Goal: Information Seeking & Learning: Learn about a topic

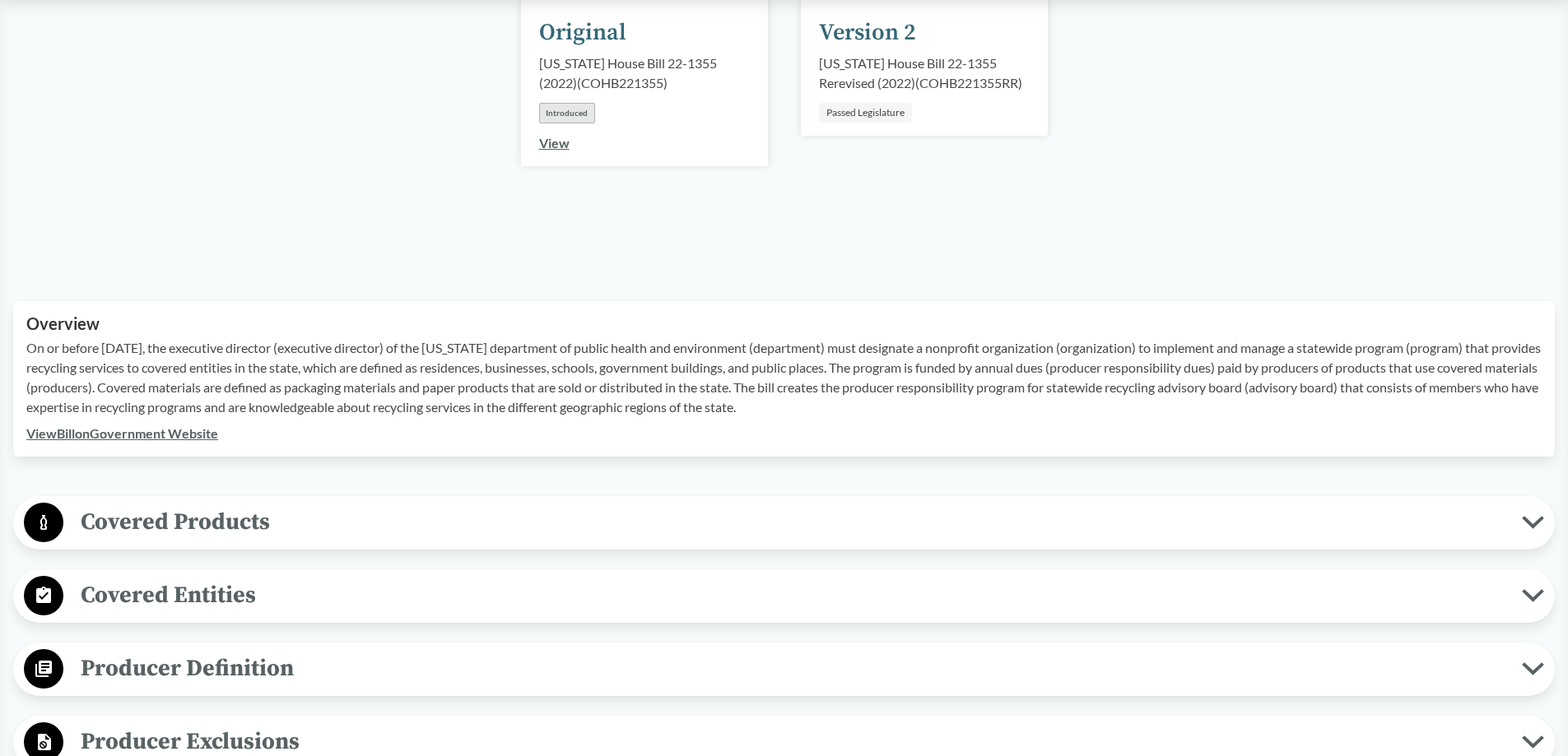
scroll to position [329, 0]
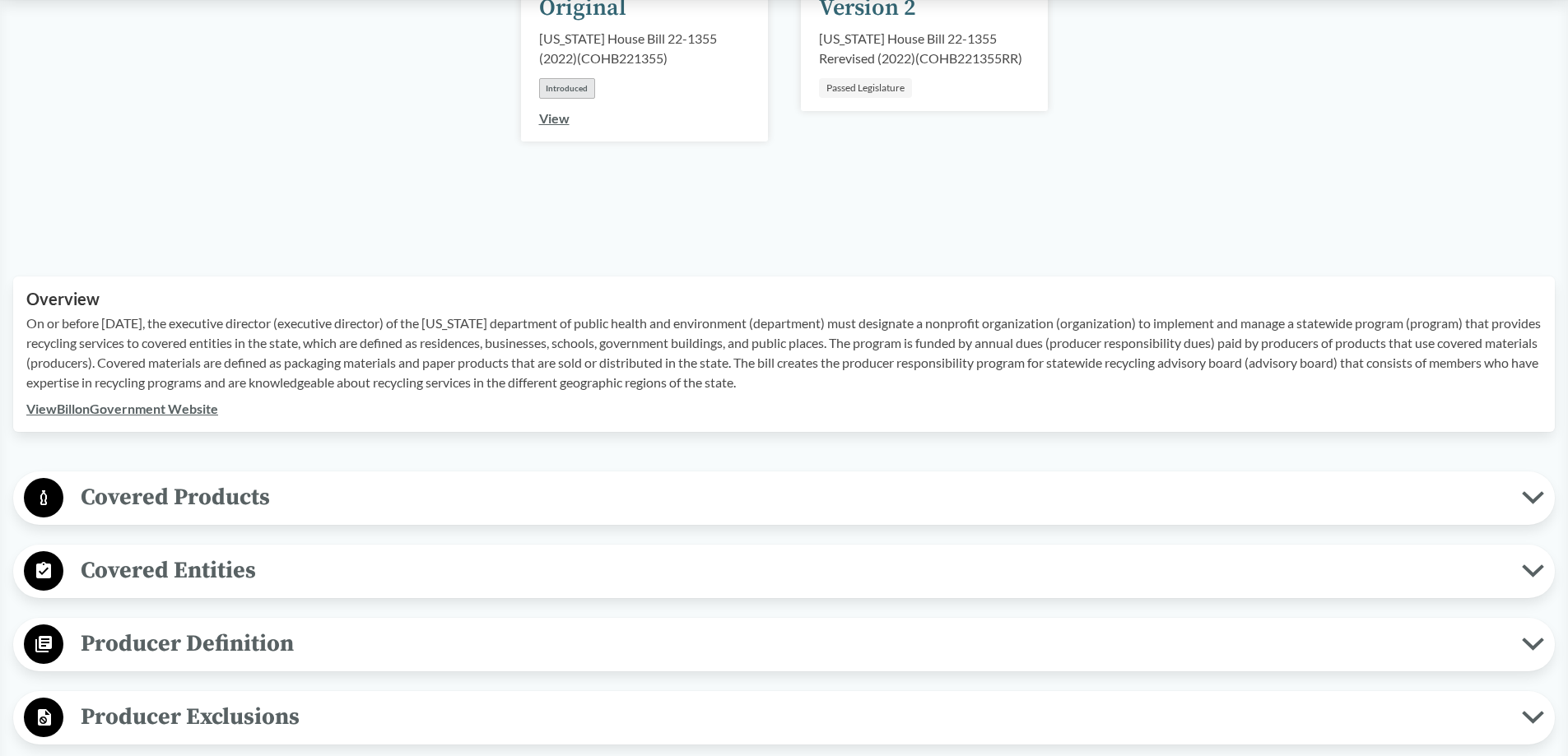
click at [228, 578] on span "Covered Entities" at bounding box center [792, 571] width 1459 height 37
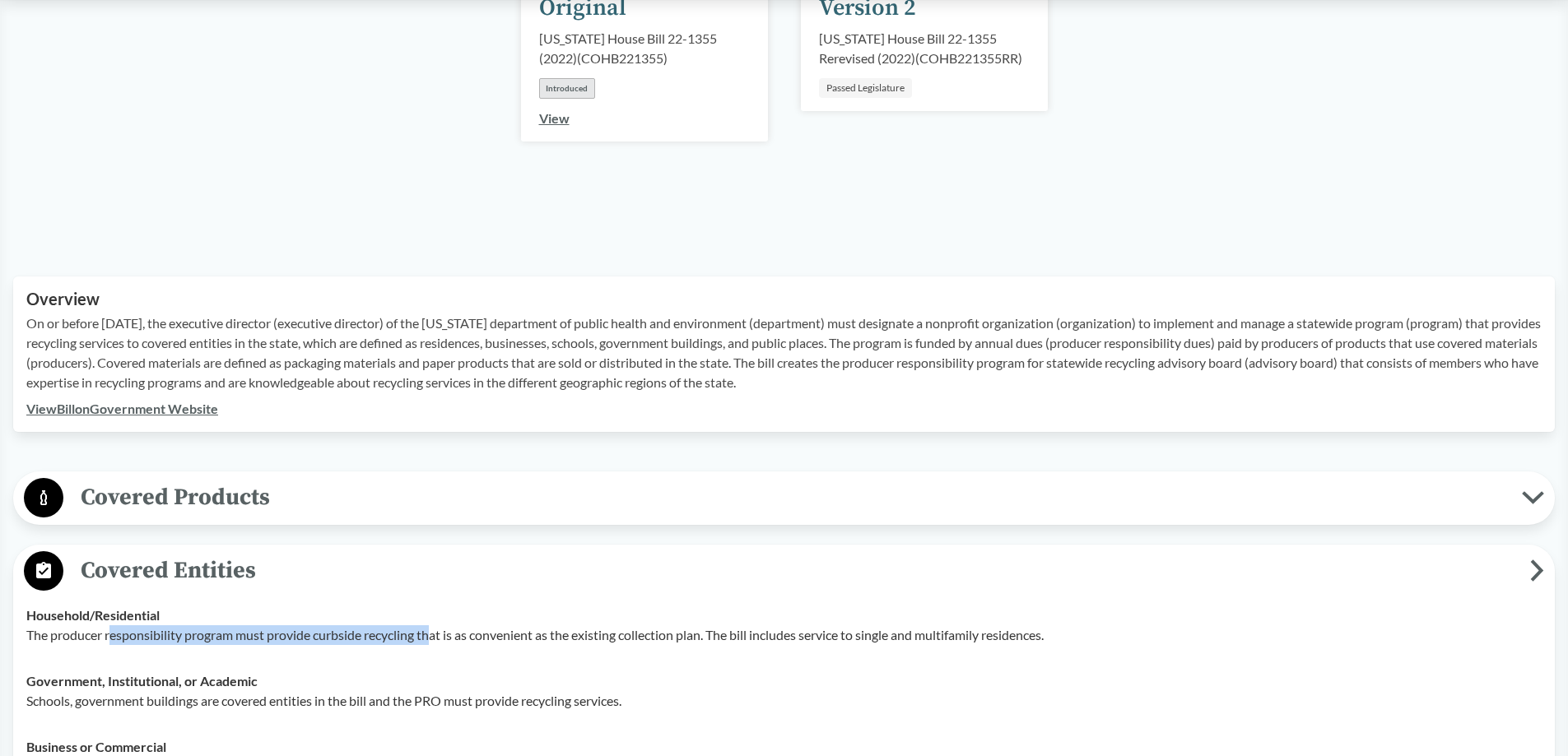
drag, startPoint x: 110, startPoint y: 637, endPoint x: 433, endPoint y: 650, distance: 323.3
click at [433, 650] on td "Household/​Residential The producer responsibility program must provide curbsid…" at bounding box center [784, 626] width 1530 height 66
click at [424, 639] on p "The producer responsibility program must provide curbside recycling that is as …" at bounding box center [784, 636] width 1516 height 20
click at [262, 512] on span "Covered Products" at bounding box center [792, 497] width 1459 height 37
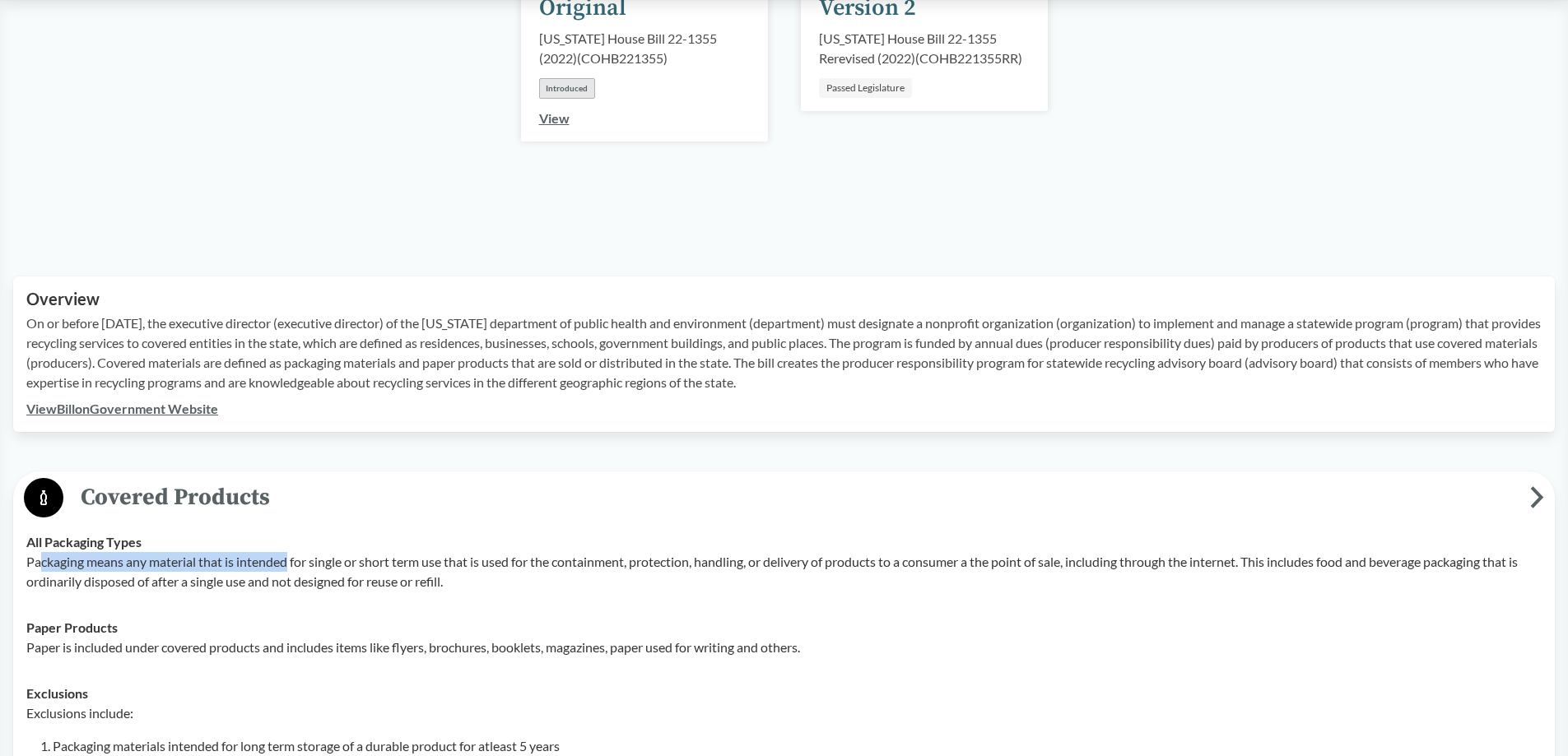
drag, startPoint x: 41, startPoint y: 562, endPoint x: 289, endPoint y: 569, distance: 248.1
click at [289, 569] on p "Packaging means any material that is intended for single or short term use that…" at bounding box center [784, 572] width 1516 height 39
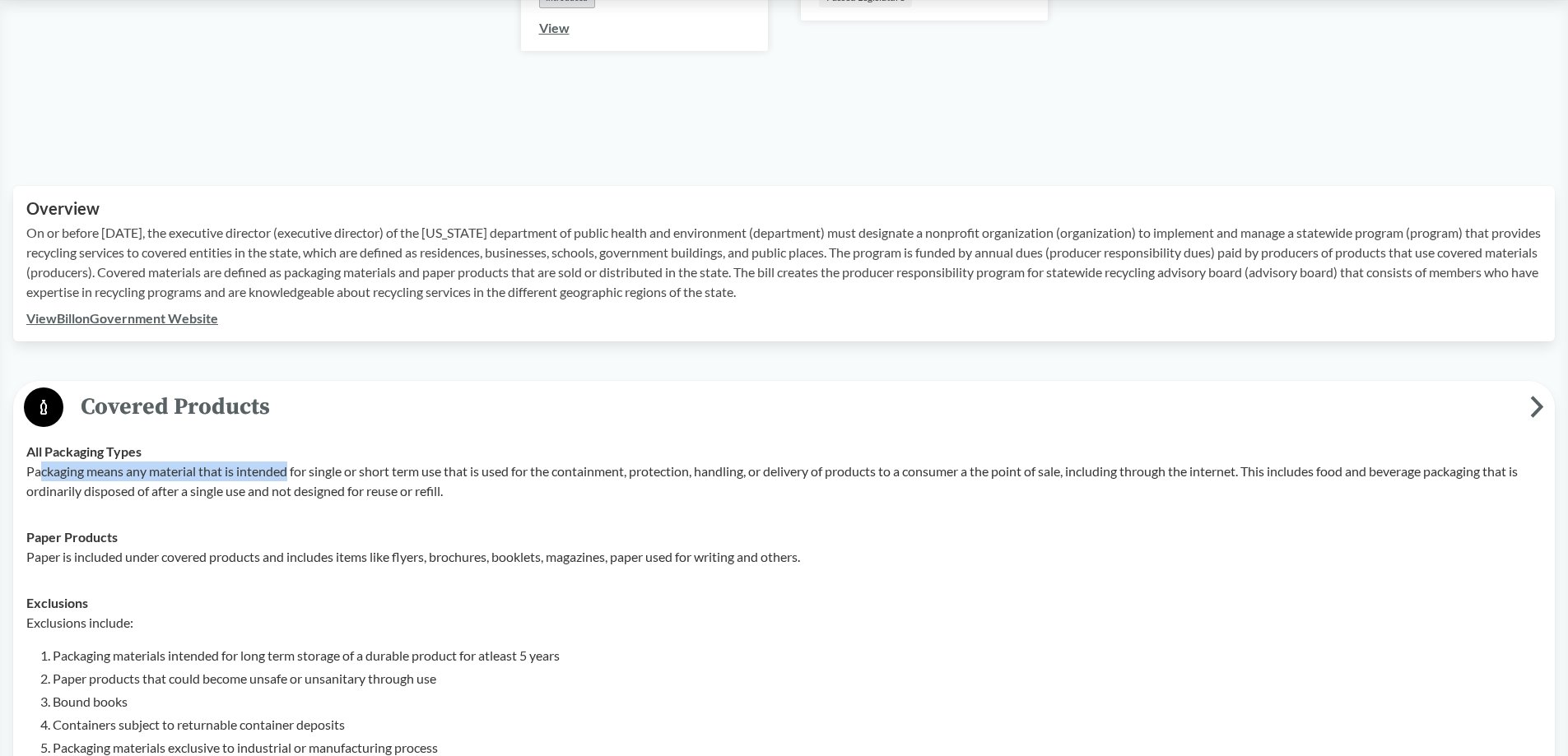
scroll to position [576, 0]
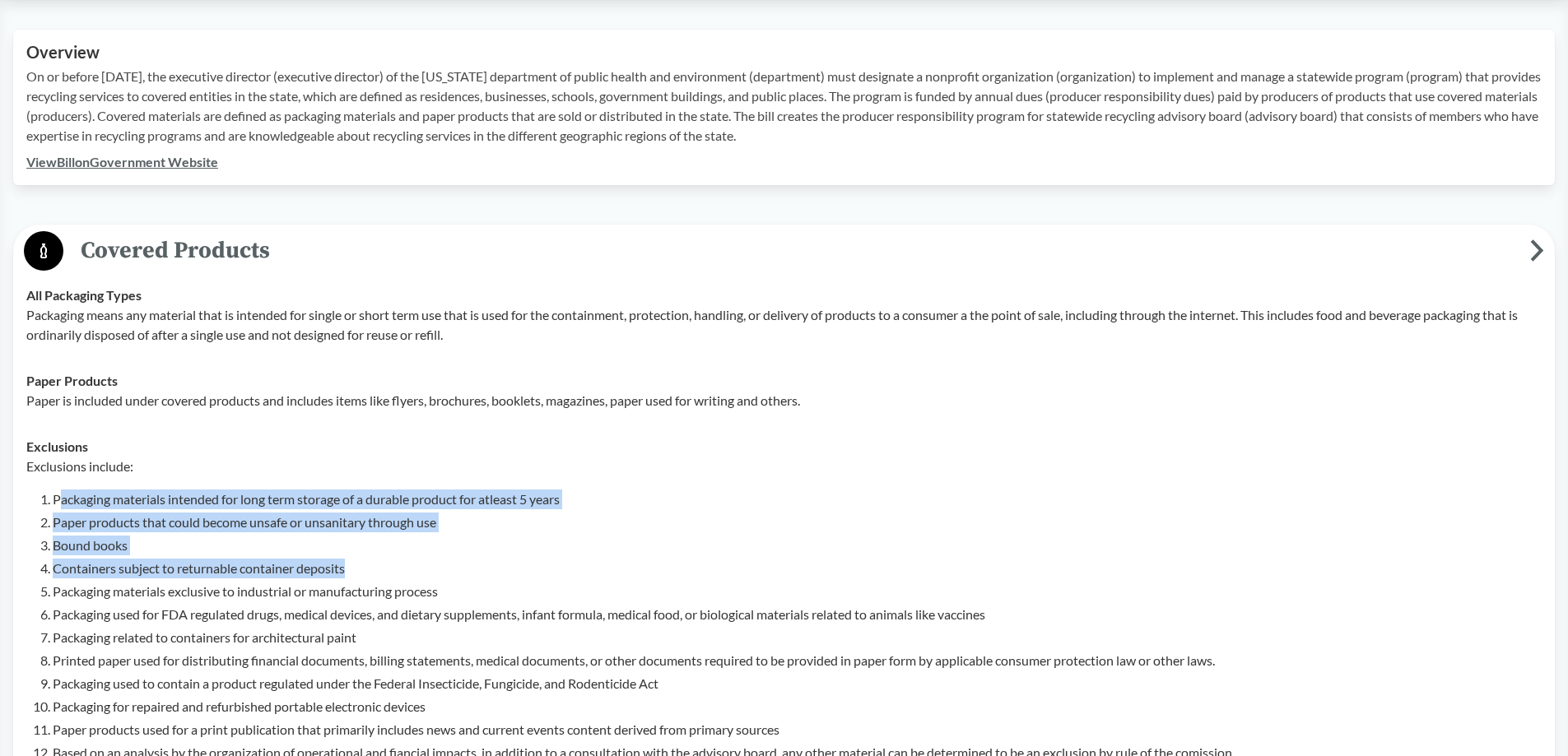
drag, startPoint x: 92, startPoint y: 500, endPoint x: 434, endPoint y: 571, distance: 349.3
click at [434, 571] on ol "Packaging materials intended for long term storage of a durable product for atl…" at bounding box center [797, 627] width 1489 height 273
click at [269, 542] on li "Bound books" at bounding box center [797, 546] width 1489 height 20
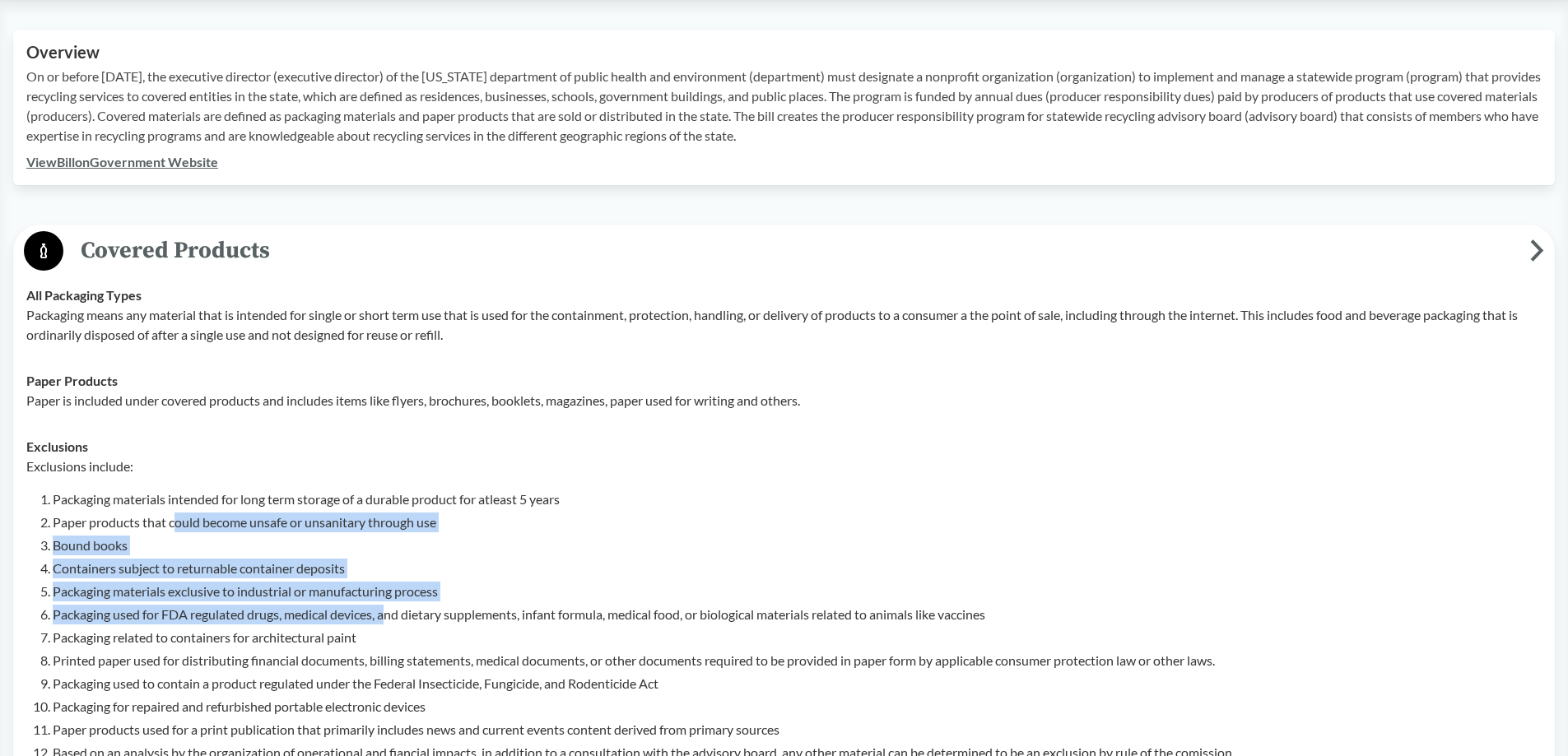
drag, startPoint x: 174, startPoint y: 515, endPoint x: 391, endPoint y: 606, distance: 235.3
click at [391, 606] on ol "Packaging materials intended for long term storage of a durable product for atl…" at bounding box center [797, 627] width 1489 height 273
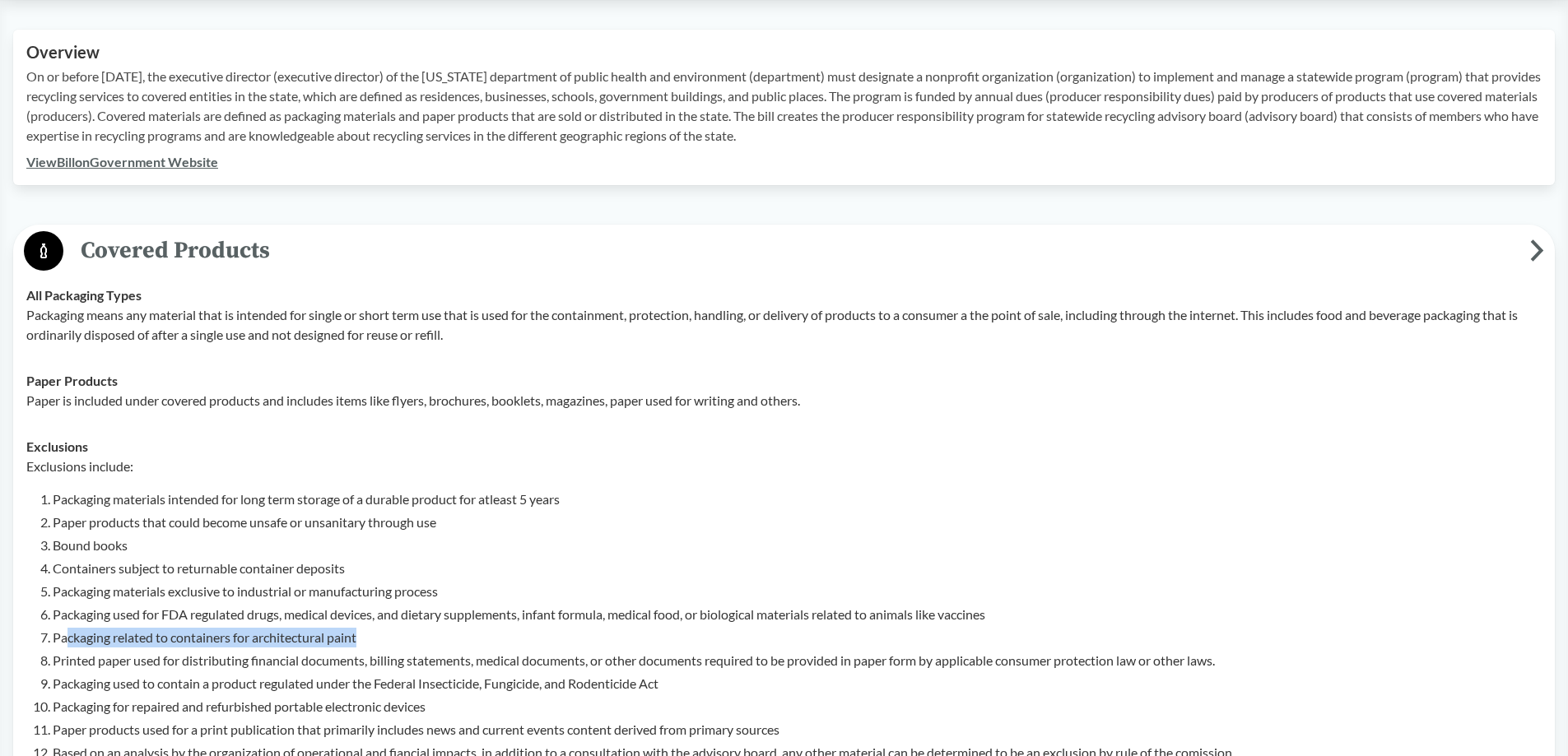
drag, startPoint x: 68, startPoint y: 630, endPoint x: 451, endPoint y: 633, distance: 383.0
click at [451, 633] on li "Packaging related to containers for architectural paint" at bounding box center [797, 638] width 1489 height 20
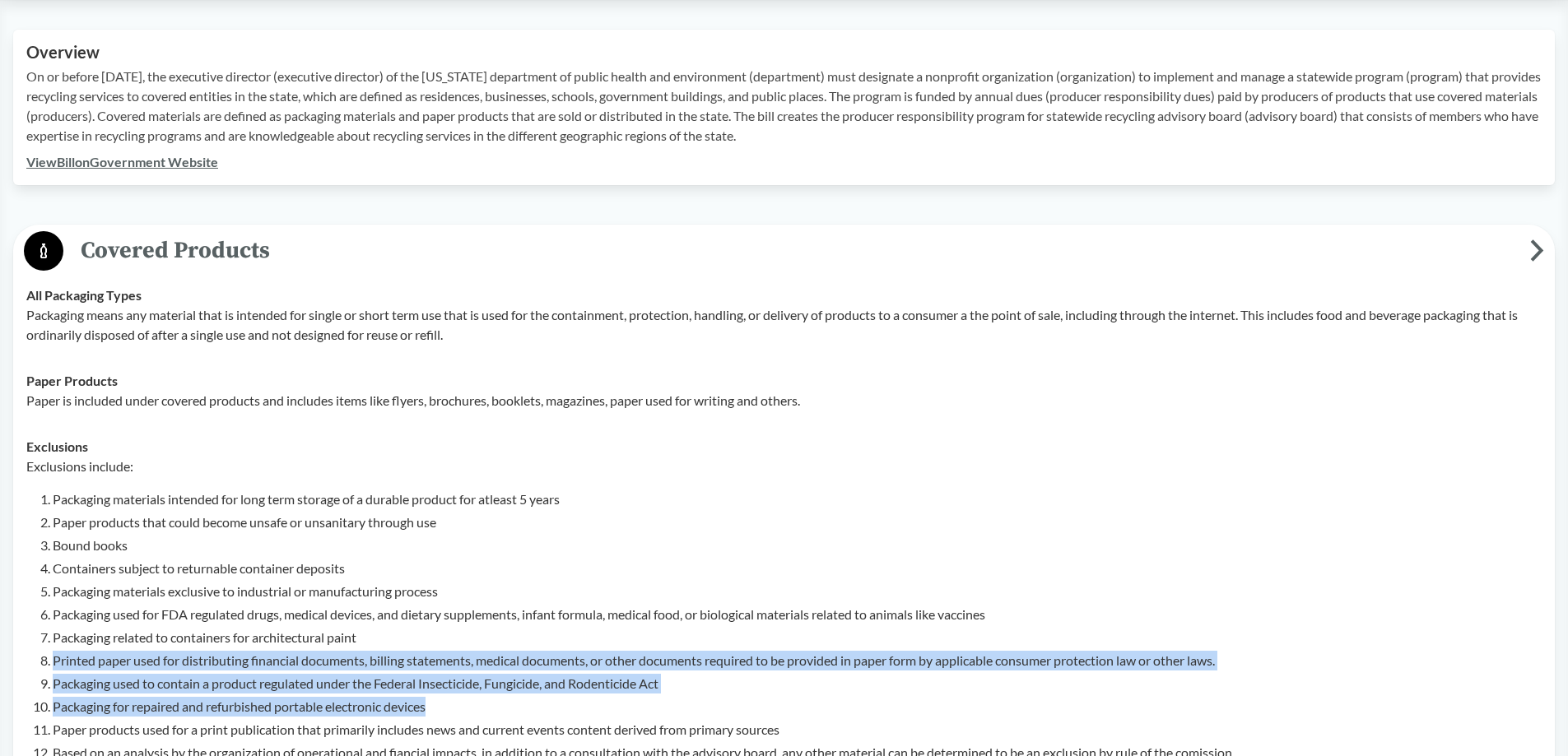
drag, startPoint x: 50, startPoint y: 656, endPoint x: 700, endPoint y: 695, distance: 651.2
click at [700, 695] on ol "Packaging materials intended for long term storage of a durable product for atl…" at bounding box center [797, 627] width 1489 height 273
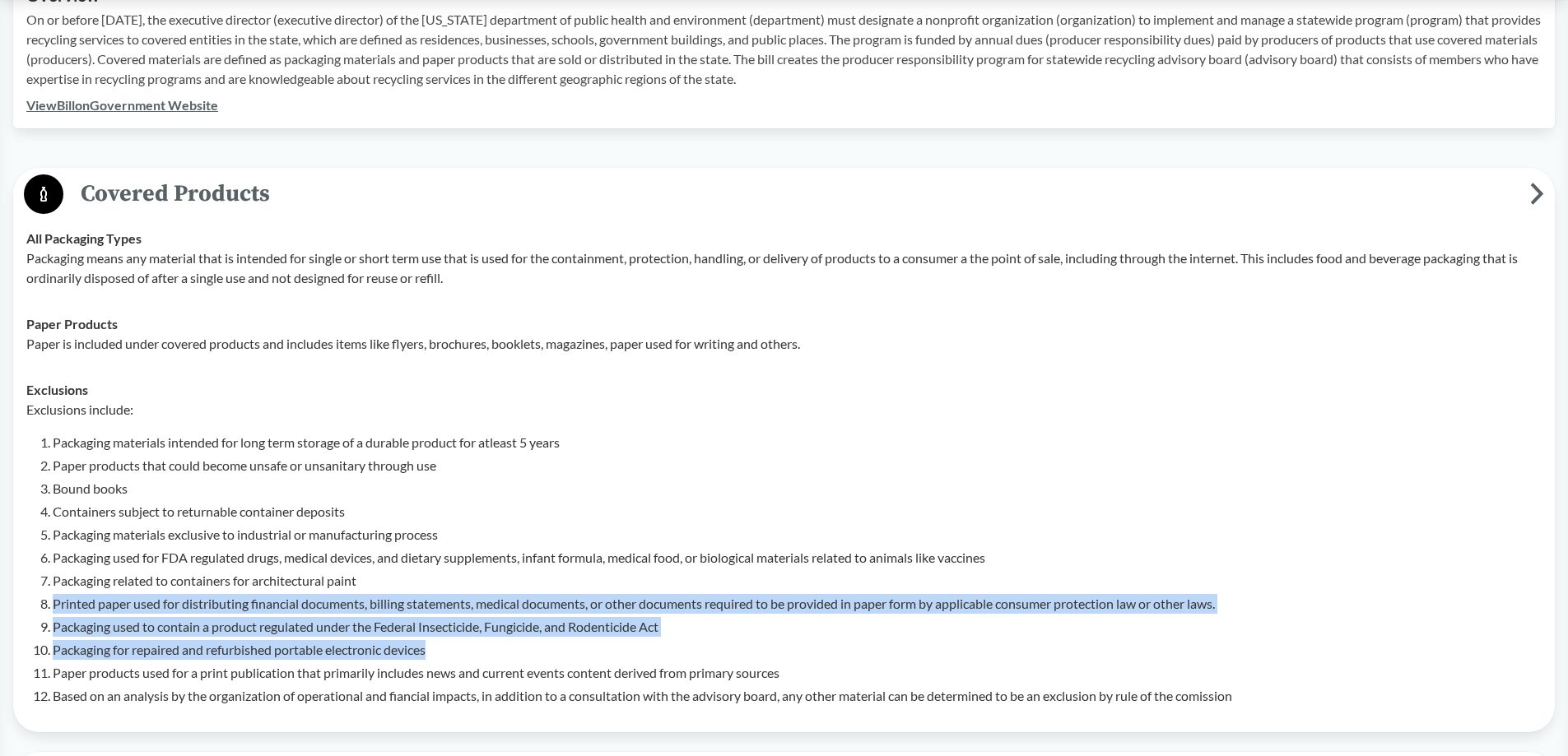
scroll to position [658, 0]
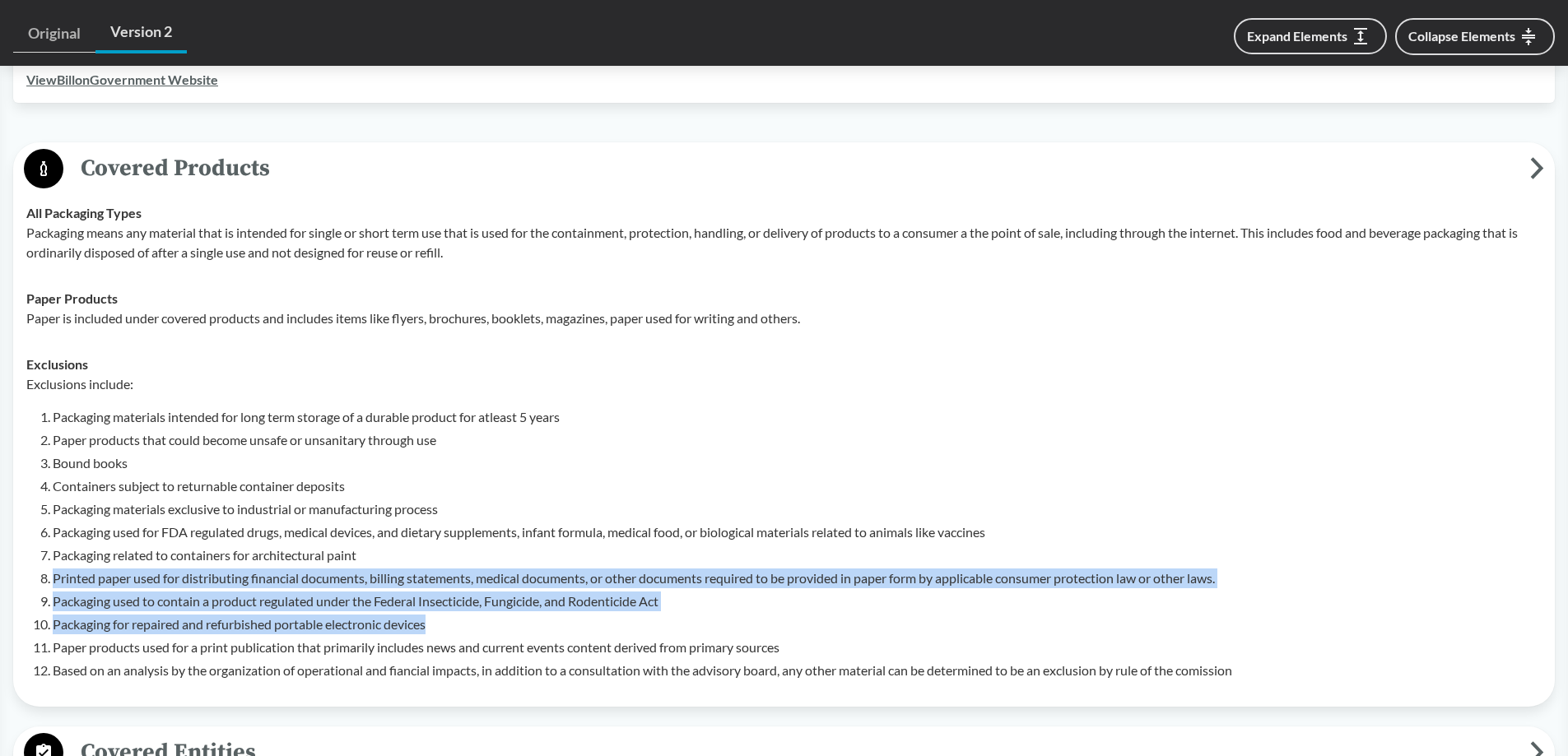
click at [88, 622] on li "Packaging for repaired and refurbished portable electronic devices" at bounding box center [797, 625] width 1489 height 20
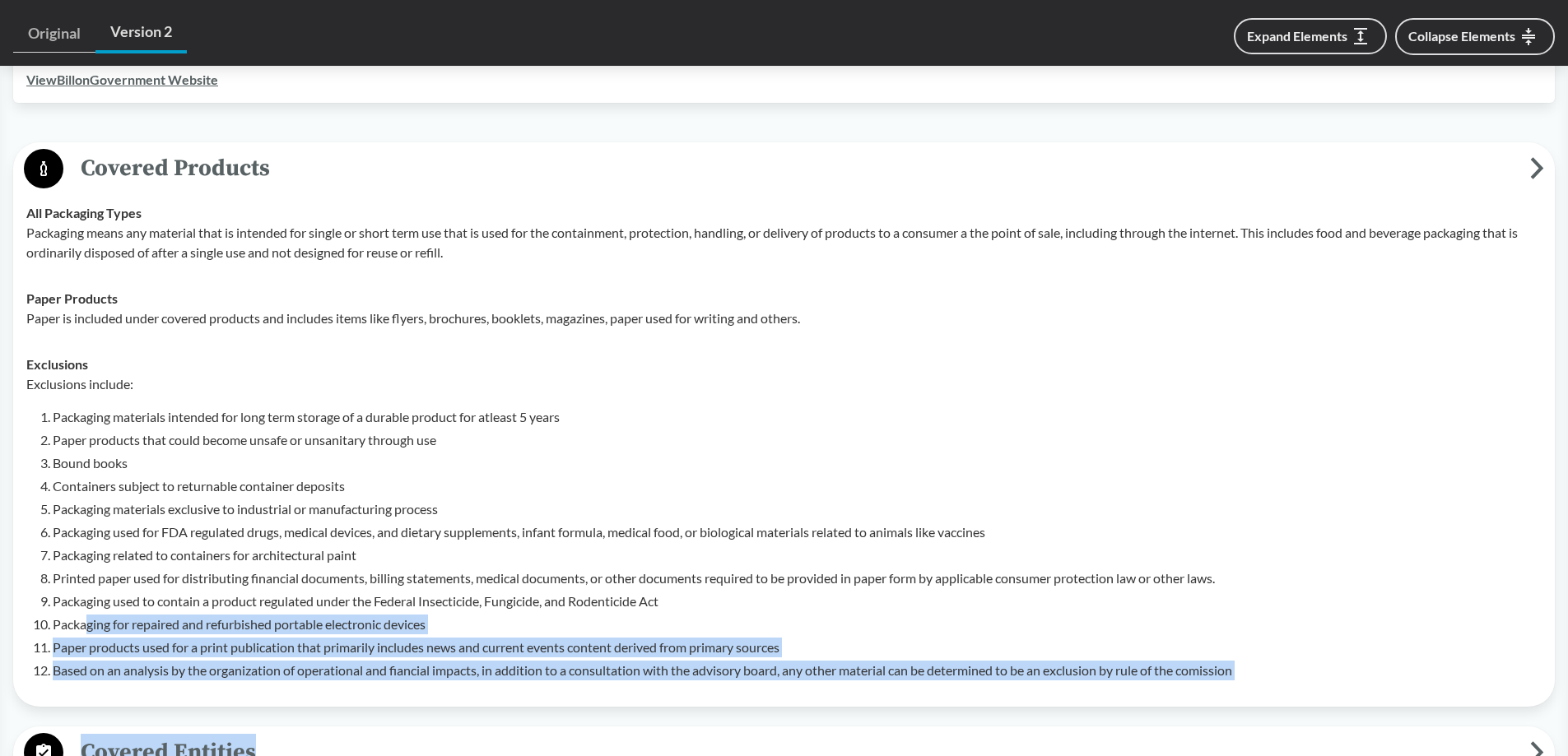
drag, startPoint x: 87, startPoint y: 624, endPoint x: 1067, endPoint y: 708, distance: 983.6
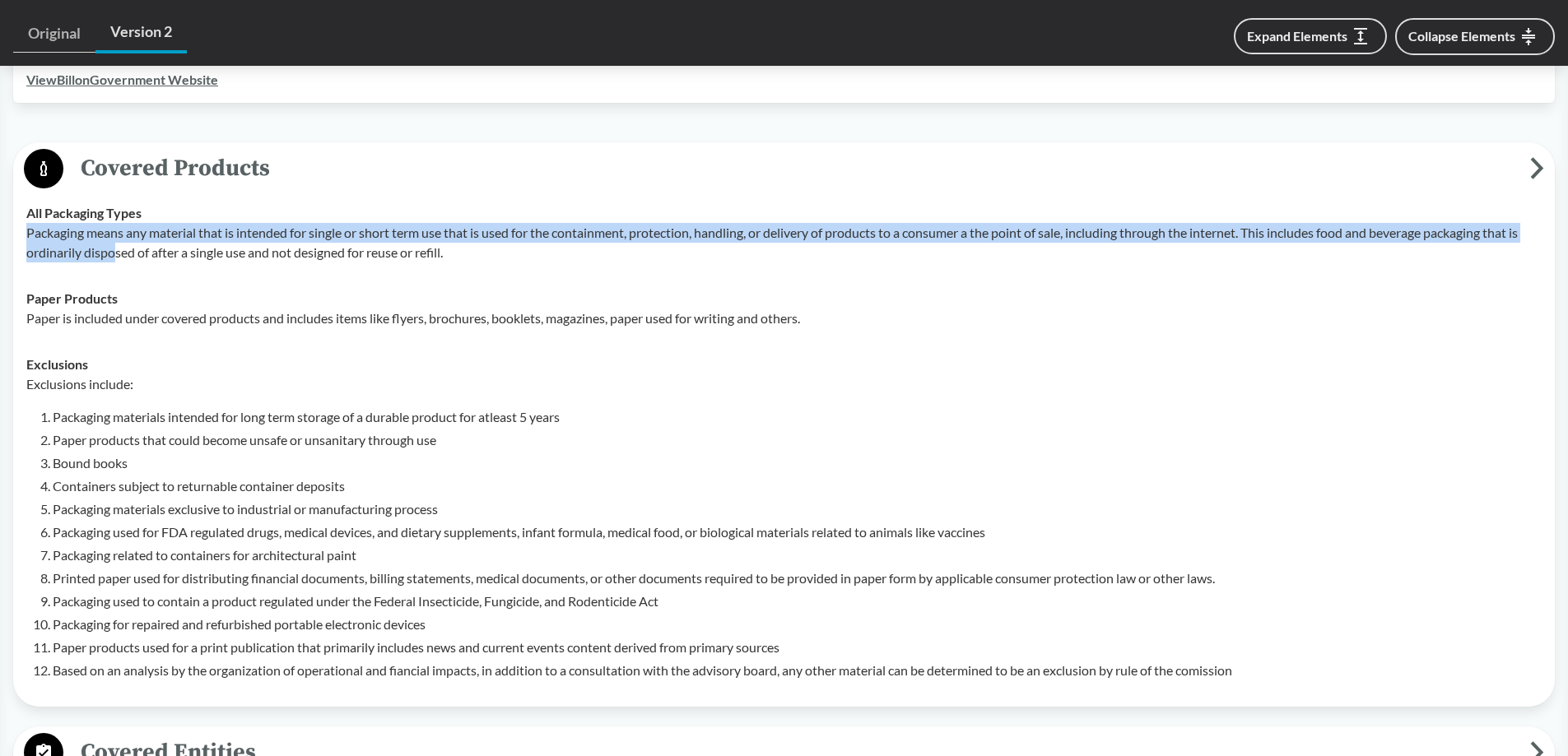
drag, startPoint x: 28, startPoint y: 223, endPoint x: 118, endPoint y: 243, distance: 92.2
click at [118, 243] on p "Packaging means any material that is intended for single or short term use that…" at bounding box center [784, 242] width 1516 height 39
click at [454, 229] on p "Packaging means any material that is intended for single or short term use that…" at bounding box center [784, 242] width 1516 height 39
drag, startPoint x: 54, startPoint y: 230, endPoint x: 576, endPoint y: 251, distance: 522.4
click at [576, 251] on p "Packaging means any material that is intended for single or short term use that…" at bounding box center [784, 242] width 1516 height 39
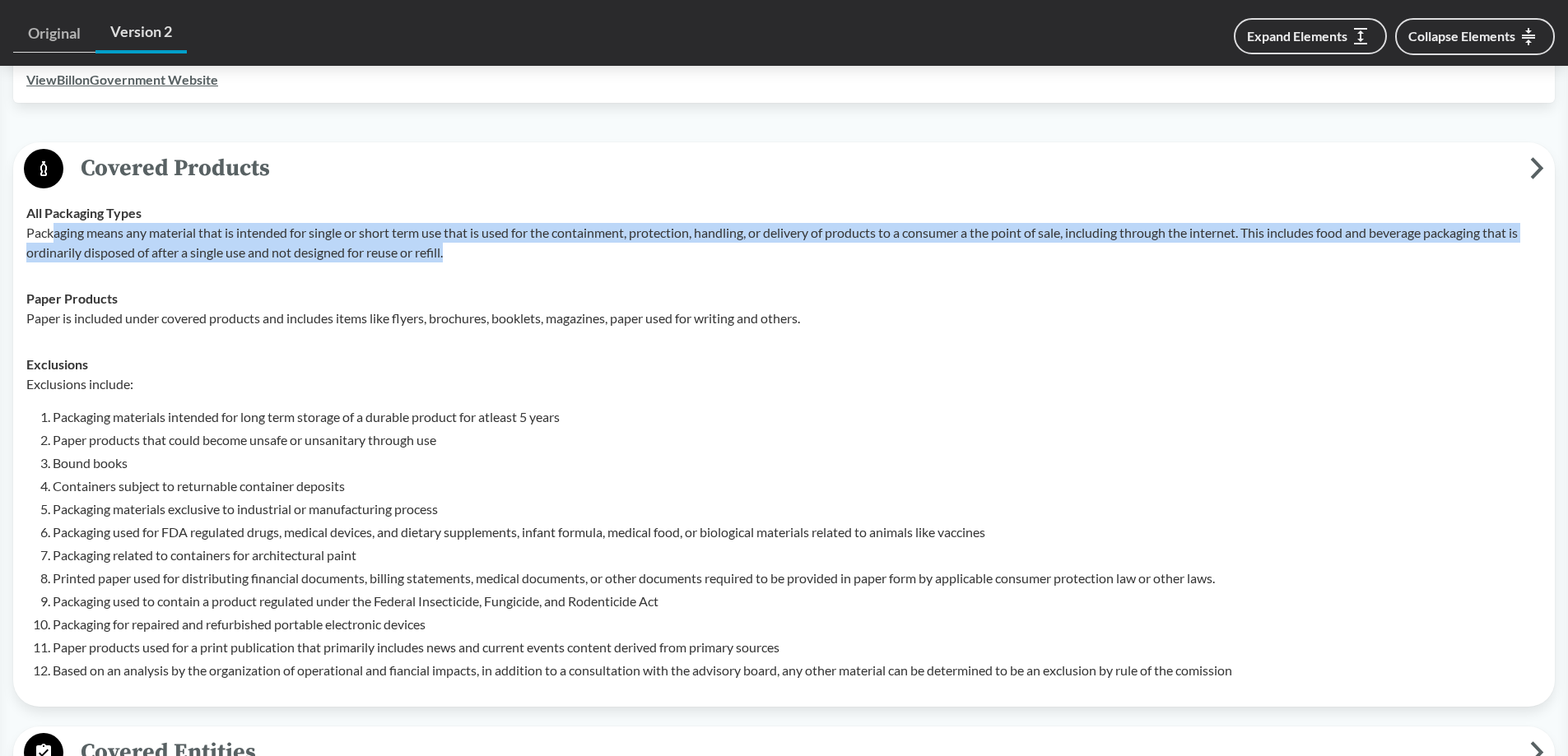
click at [622, 231] on p "Packaging means any material that is intended for single or short term use that…" at bounding box center [784, 242] width 1516 height 39
drag, startPoint x: 622, startPoint y: 231, endPoint x: 914, endPoint y: 247, distance: 292.4
click at [914, 247] on p "Packaging means any material that is intended for single or short term use that…" at bounding box center [784, 242] width 1516 height 39
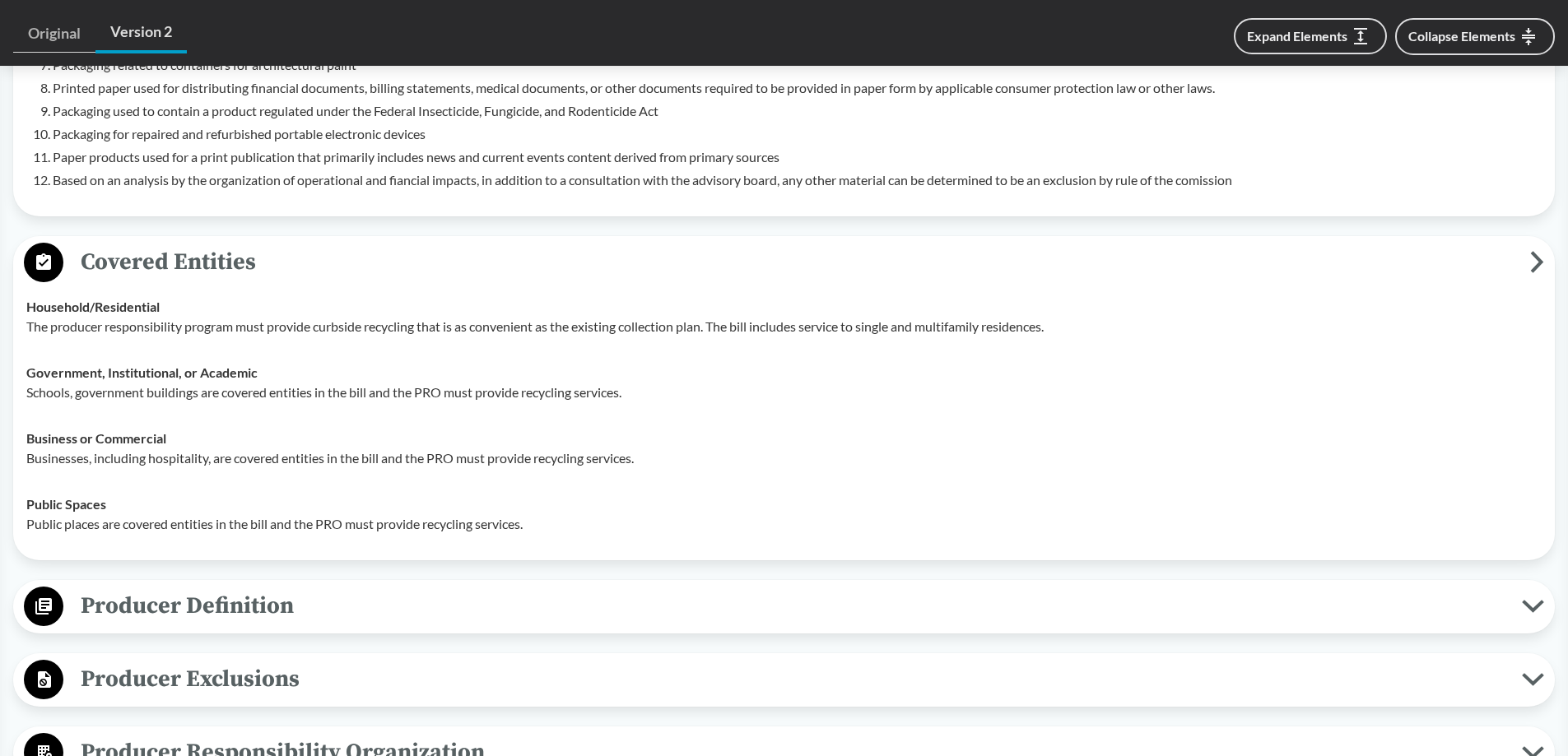
scroll to position [1152, 0]
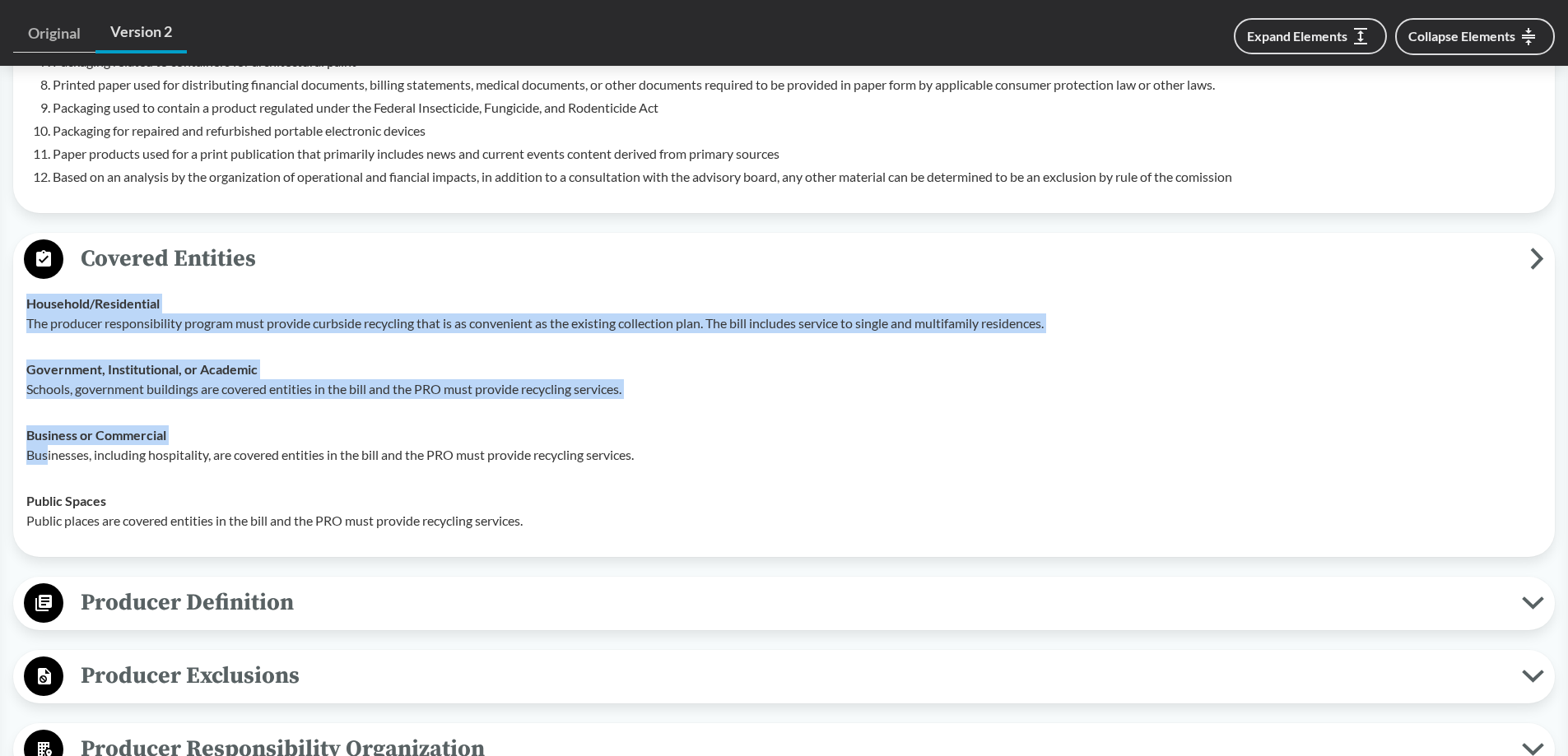
drag, startPoint x: 47, startPoint y: 448, endPoint x: 685, endPoint y: 544, distance: 645.2
click at [685, 544] on div "Covered Entities Household/​Residential The producer responsibility program mus…" at bounding box center [784, 395] width 1542 height 324
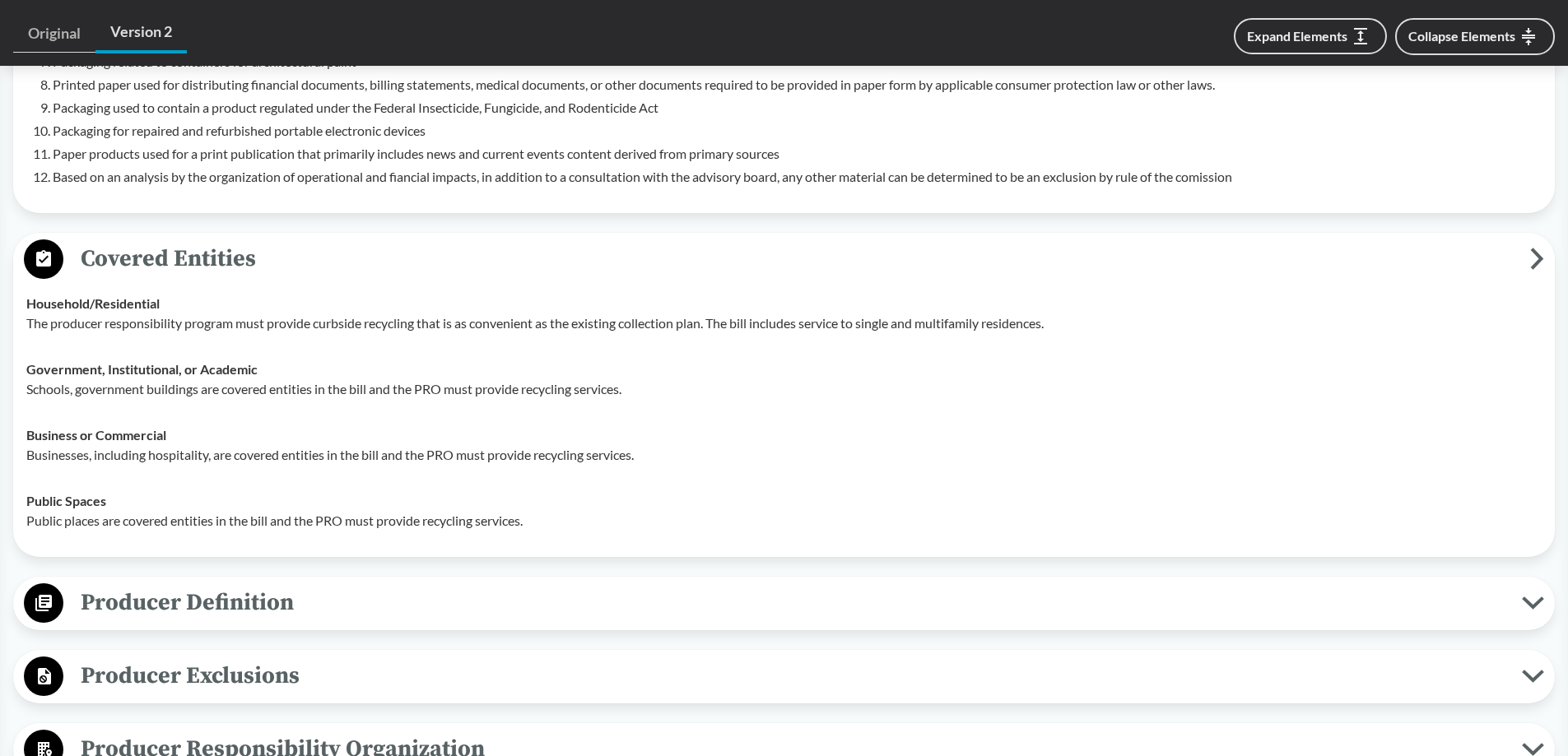
click at [290, 459] on p "Businesses, including hospitality, are covered entities in the bill and the PRO…" at bounding box center [784, 455] width 1516 height 20
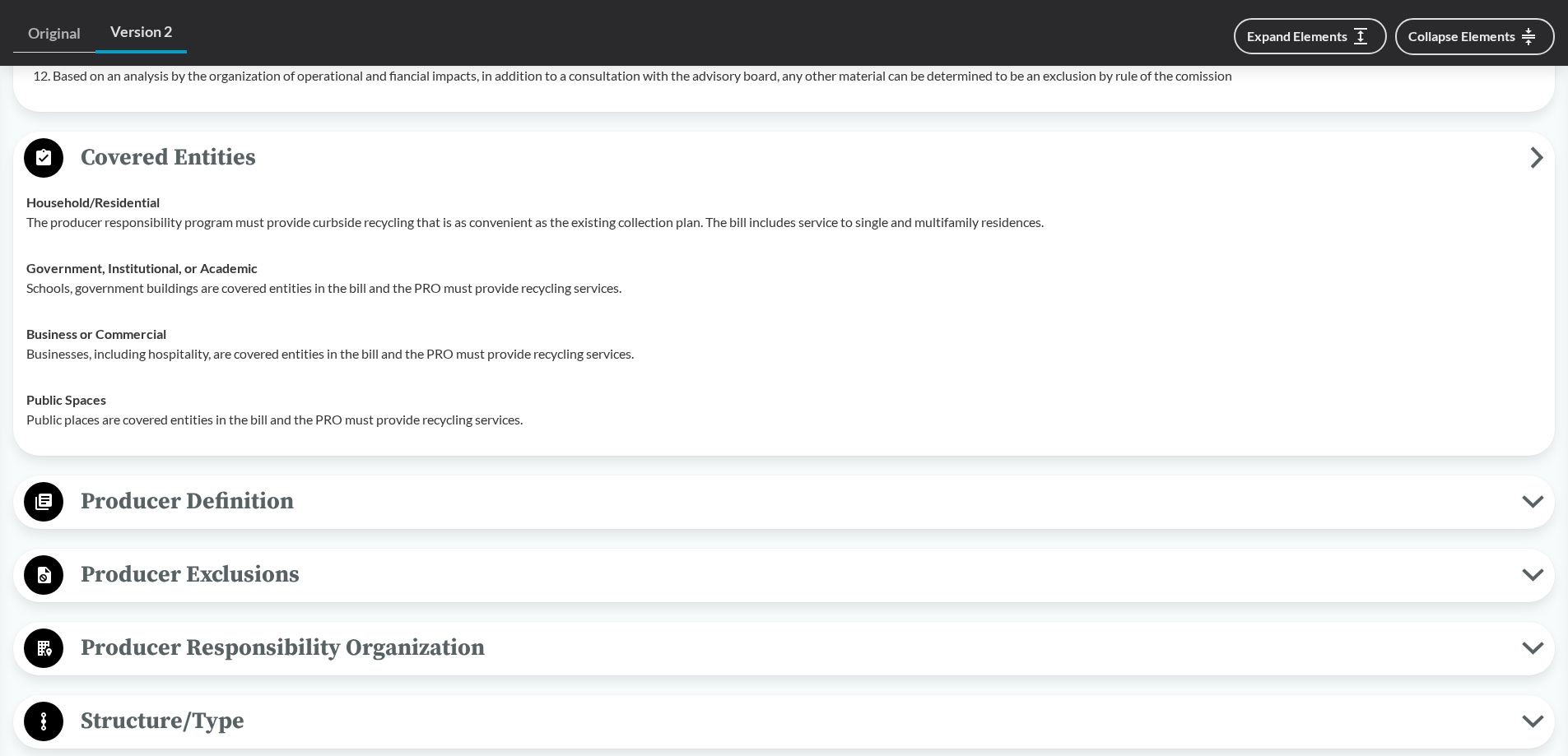
scroll to position [1399, 0]
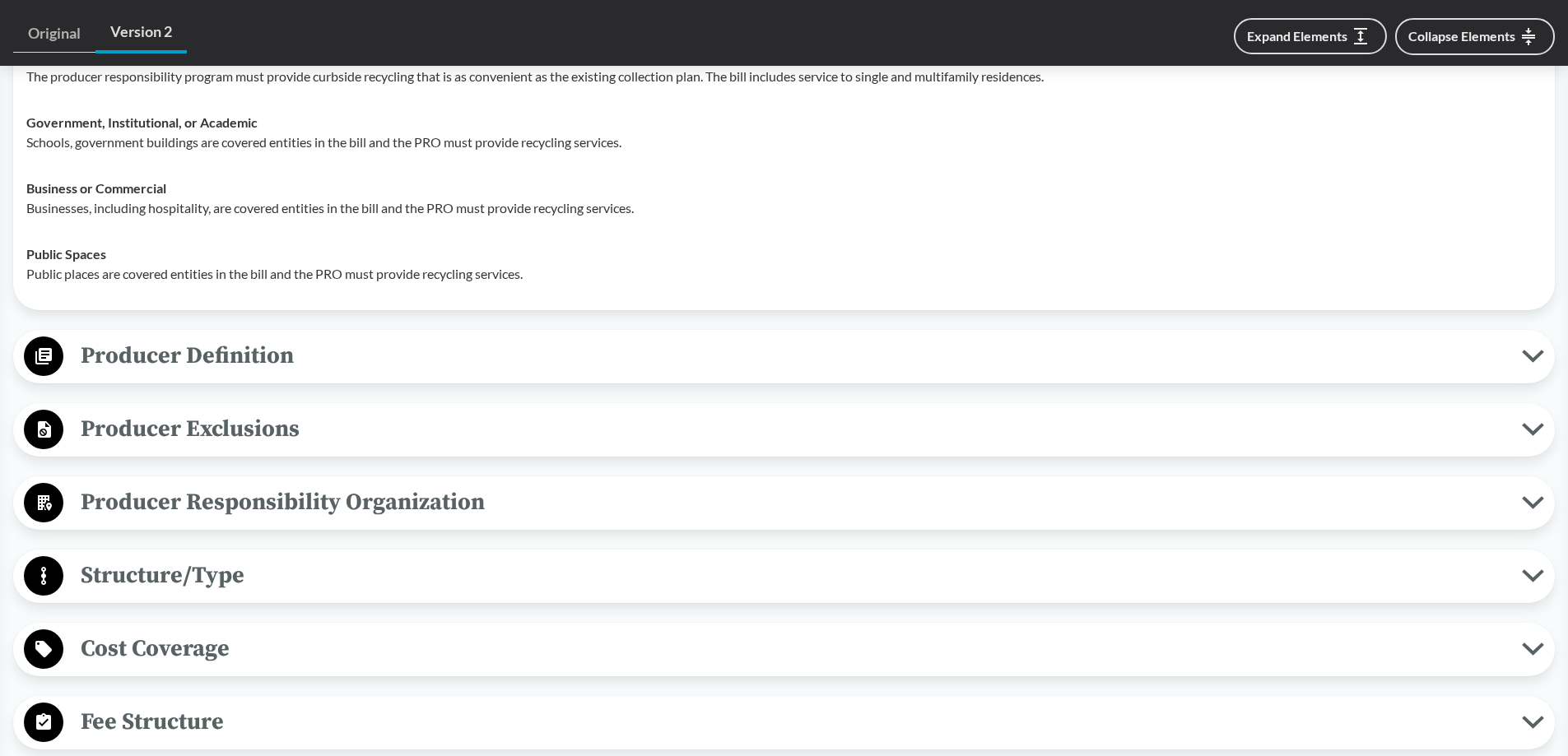
click at [345, 355] on span "Producer Definition" at bounding box center [792, 356] width 1459 height 37
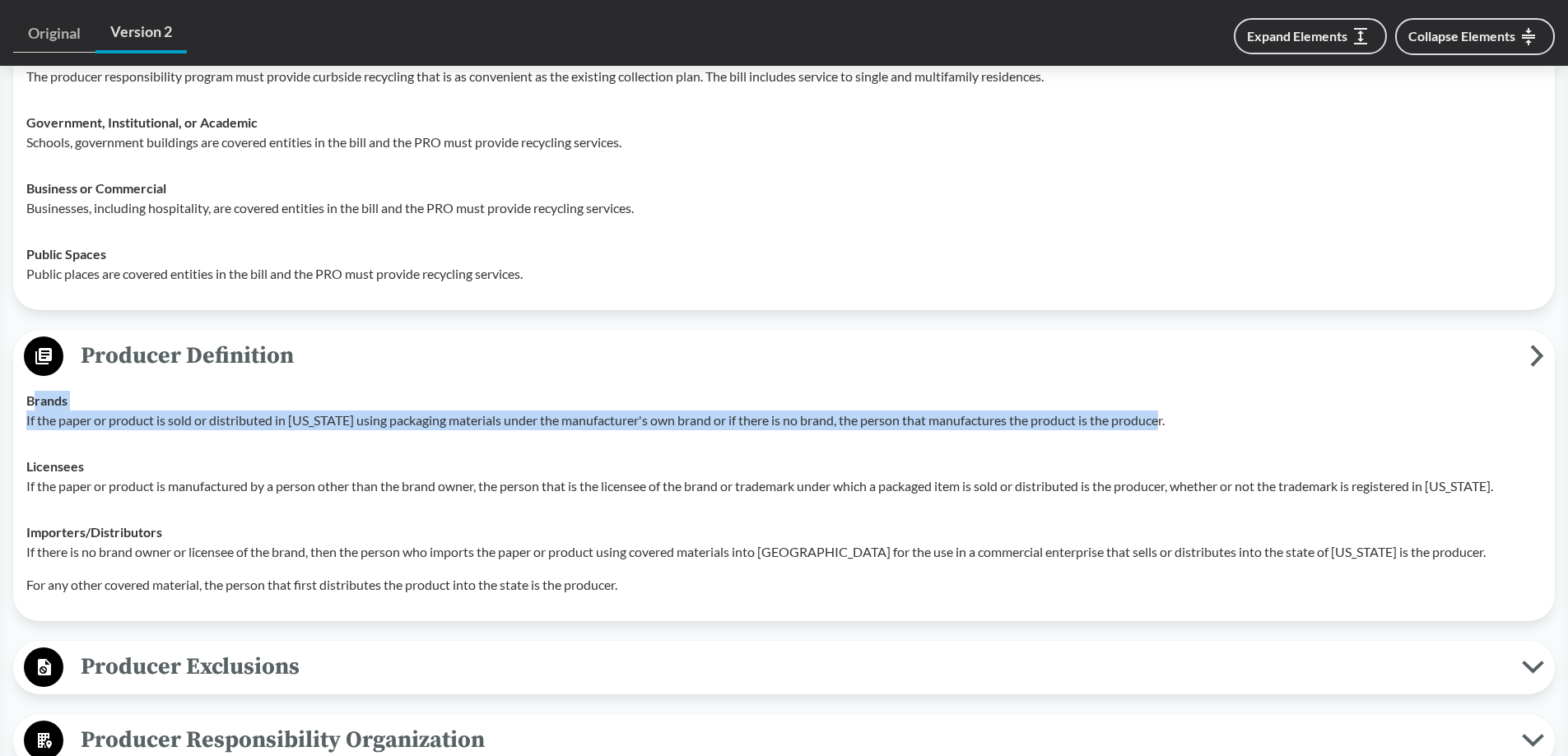
drag, startPoint x: 31, startPoint y: 402, endPoint x: 1177, endPoint y: 435, distance: 1146.5
click at [1177, 435] on td "Brands If the paper or product is sold or distributed in [US_STATE] using packa…" at bounding box center [784, 411] width 1530 height 66
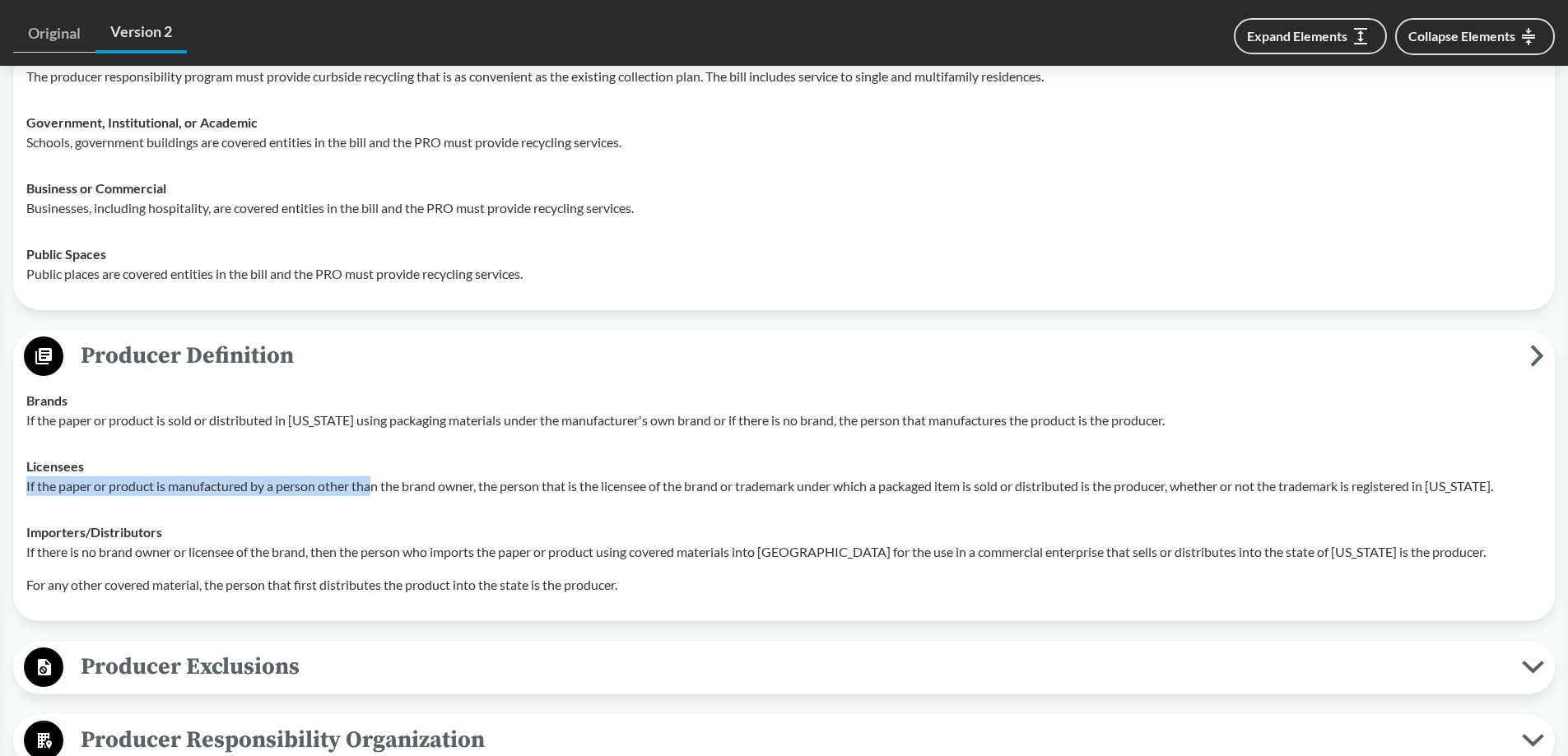
drag, startPoint x: 28, startPoint y: 489, endPoint x: 367, endPoint y: 486, distance: 339.0
click at [374, 483] on p "If the paper or product is manufactured by a person other than the brand owner,…" at bounding box center [784, 486] width 1516 height 20
click at [26, 542] on td "Importers/​Distributors If there is no brand owner or licensee of the brand, th…" at bounding box center [784, 559] width 1530 height 99
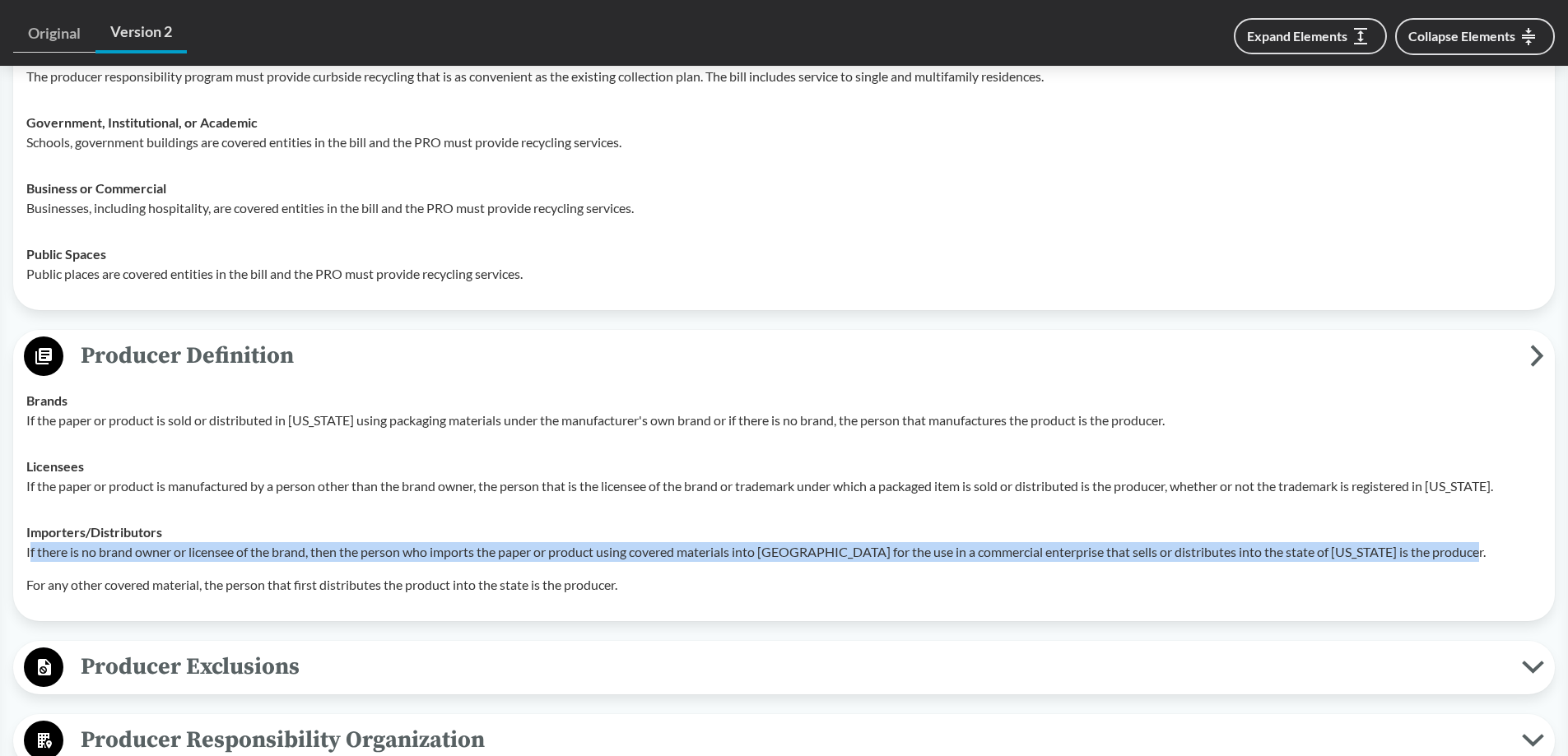
drag, startPoint x: 29, startPoint y: 556, endPoint x: 1461, endPoint y: 559, distance: 1432.0
click at [1461, 559] on p "If there is no brand owner or licensee of the brand, then the person who import…" at bounding box center [784, 552] width 1516 height 20
click at [685, 542] on p "If there is no brand owner or licensee of the brand, then the person who import…" at bounding box center [784, 552] width 1516 height 20
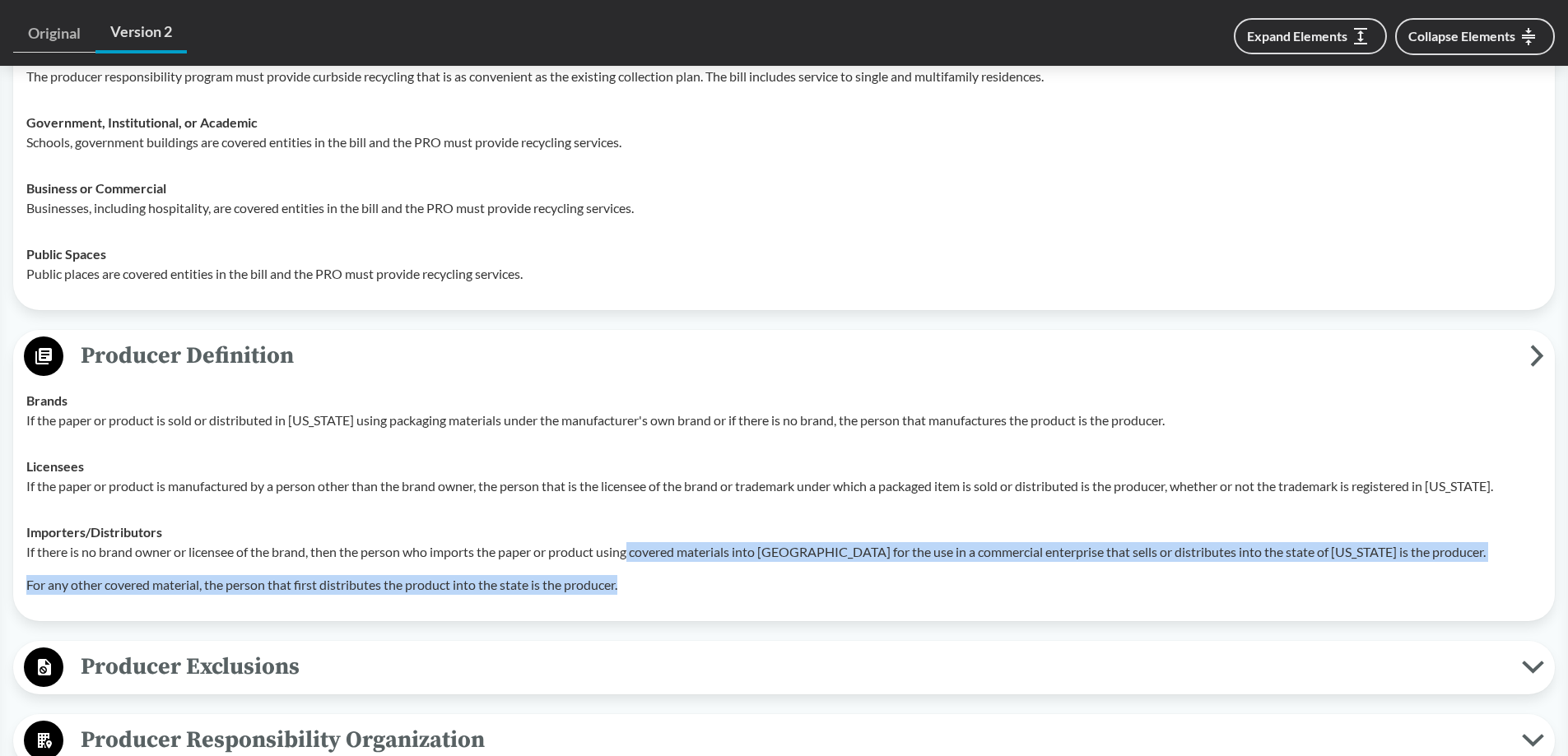
drag, startPoint x: 634, startPoint y: 556, endPoint x: 1226, endPoint y: 563, distance: 592.0
click at [1226, 563] on div "If there is no brand owner or licensee of the brand, then the person who import…" at bounding box center [784, 568] width 1516 height 52
drag, startPoint x: 170, startPoint y: 580, endPoint x: 404, endPoint y: 610, distance: 235.9
click at [171, 581] on p "For any other covered material, the person that first distributes the product i…" at bounding box center [784, 585] width 1516 height 20
click at [685, 584] on p "For any other covered material, the person that first distributes the product i…" at bounding box center [784, 585] width 1516 height 20
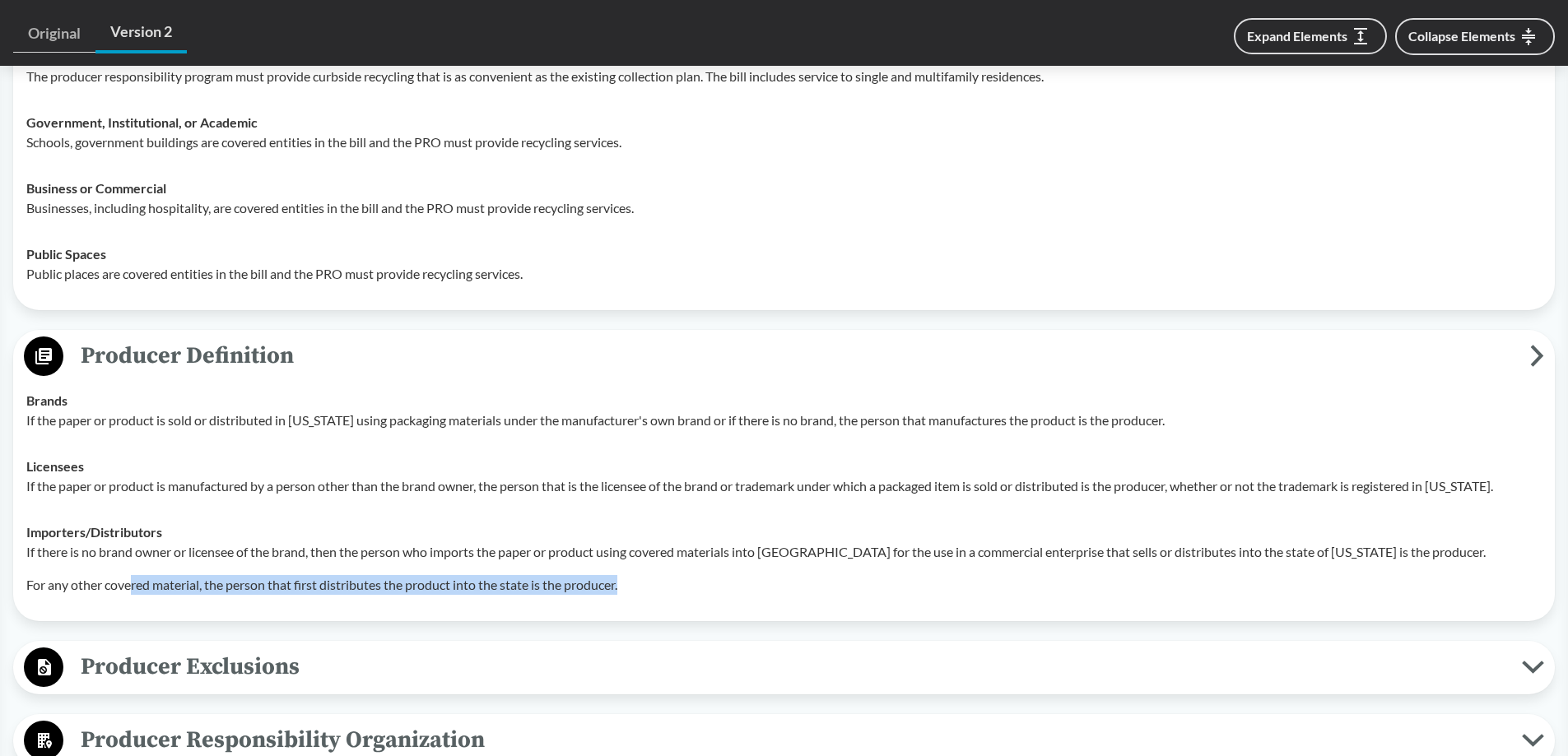
drag, startPoint x: 636, startPoint y: 584, endPoint x: 129, endPoint y: 581, distance: 507.0
click at [129, 581] on p "For any other covered material, the person that first distributes the product i…" at bounding box center [784, 585] width 1516 height 20
click at [185, 595] on p "For any other covered material, the person that first distributes the product i…" at bounding box center [784, 585] width 1516 height 20
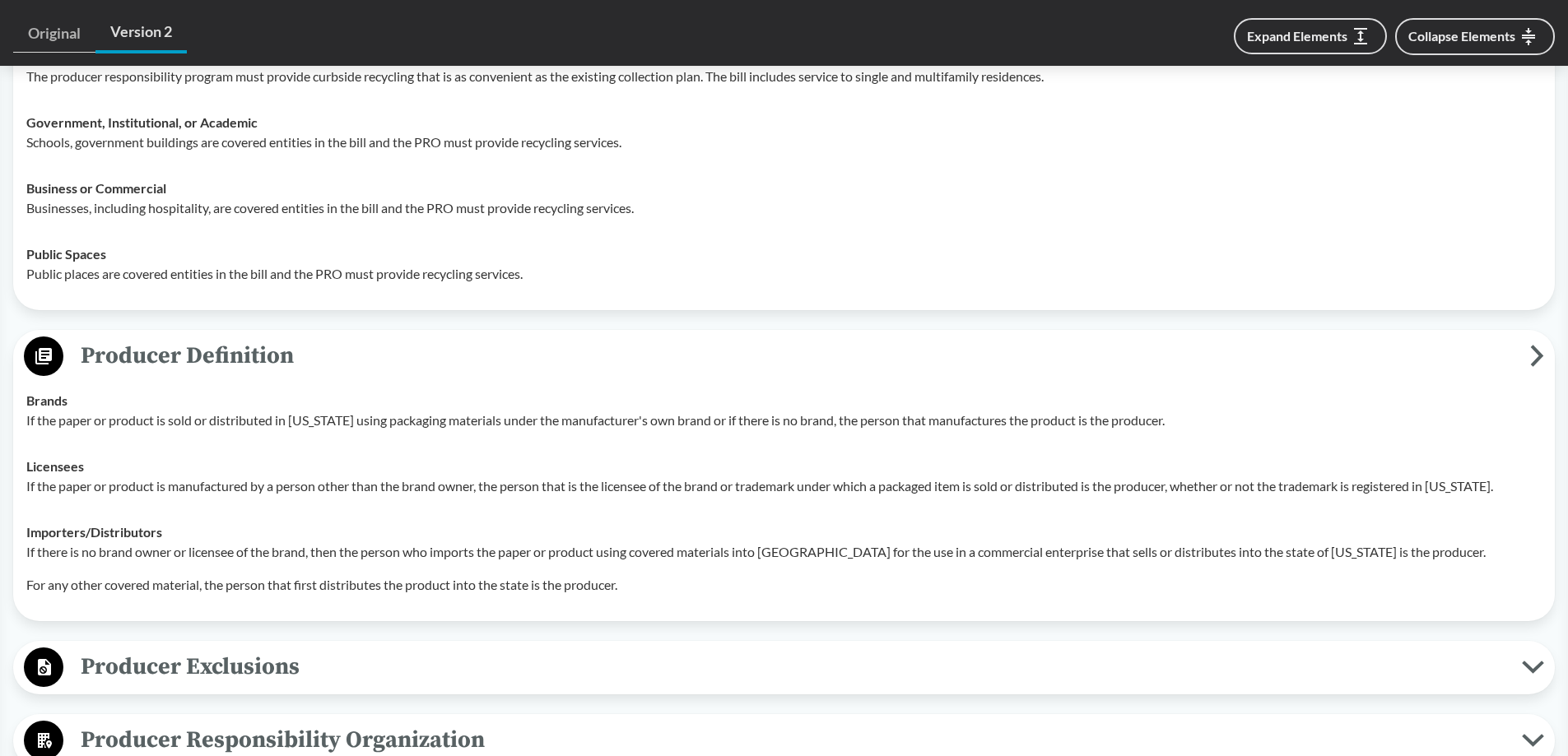
click at [211, 593] on p "For any other covered material, the person that first distributes the product i…" at bounding box center [784, 585] width 1516 height 20
click at [361, 677] on span "Producer Exclusions" at bounding box center [792, 667] width 1459 height 37
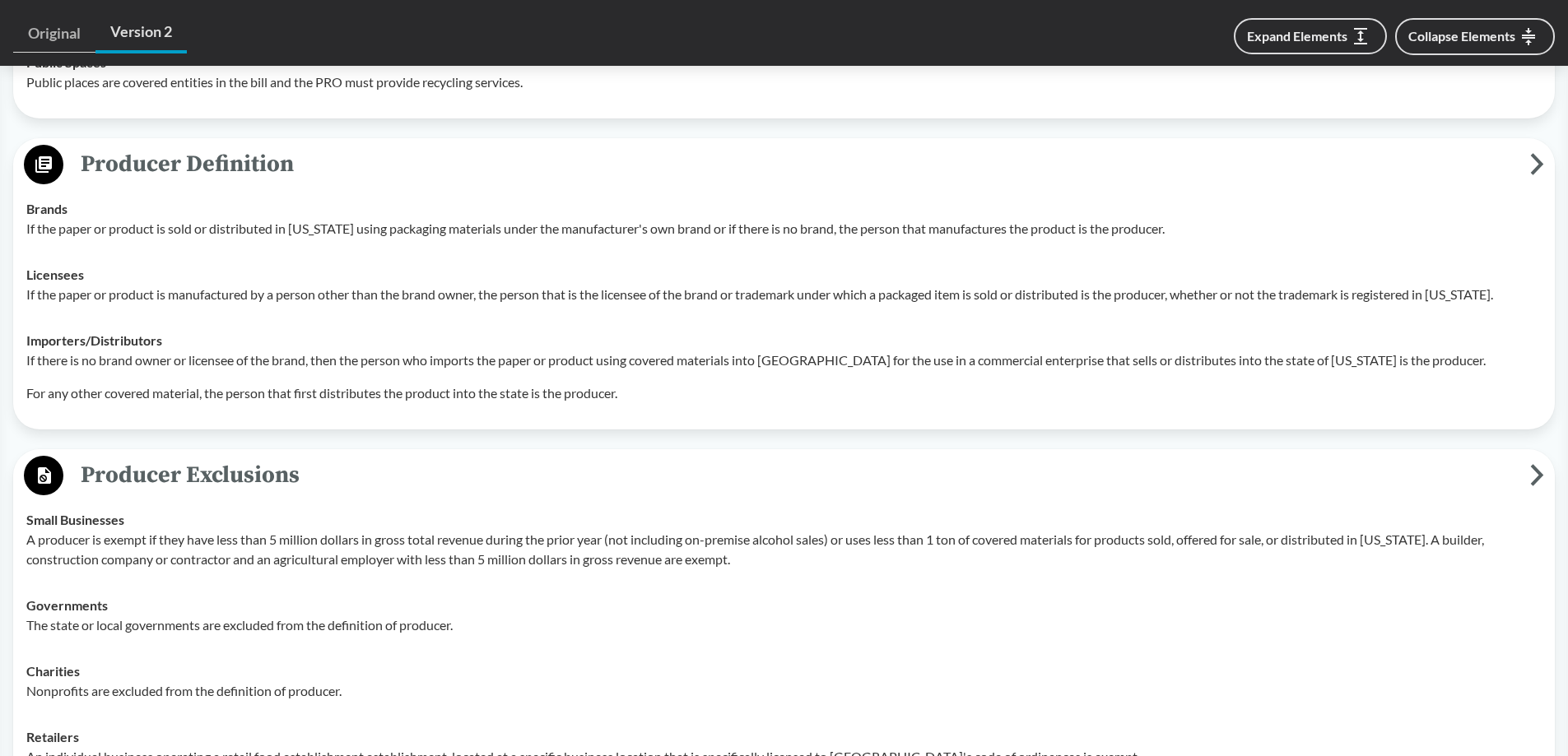
scroll to position [1563, 0]
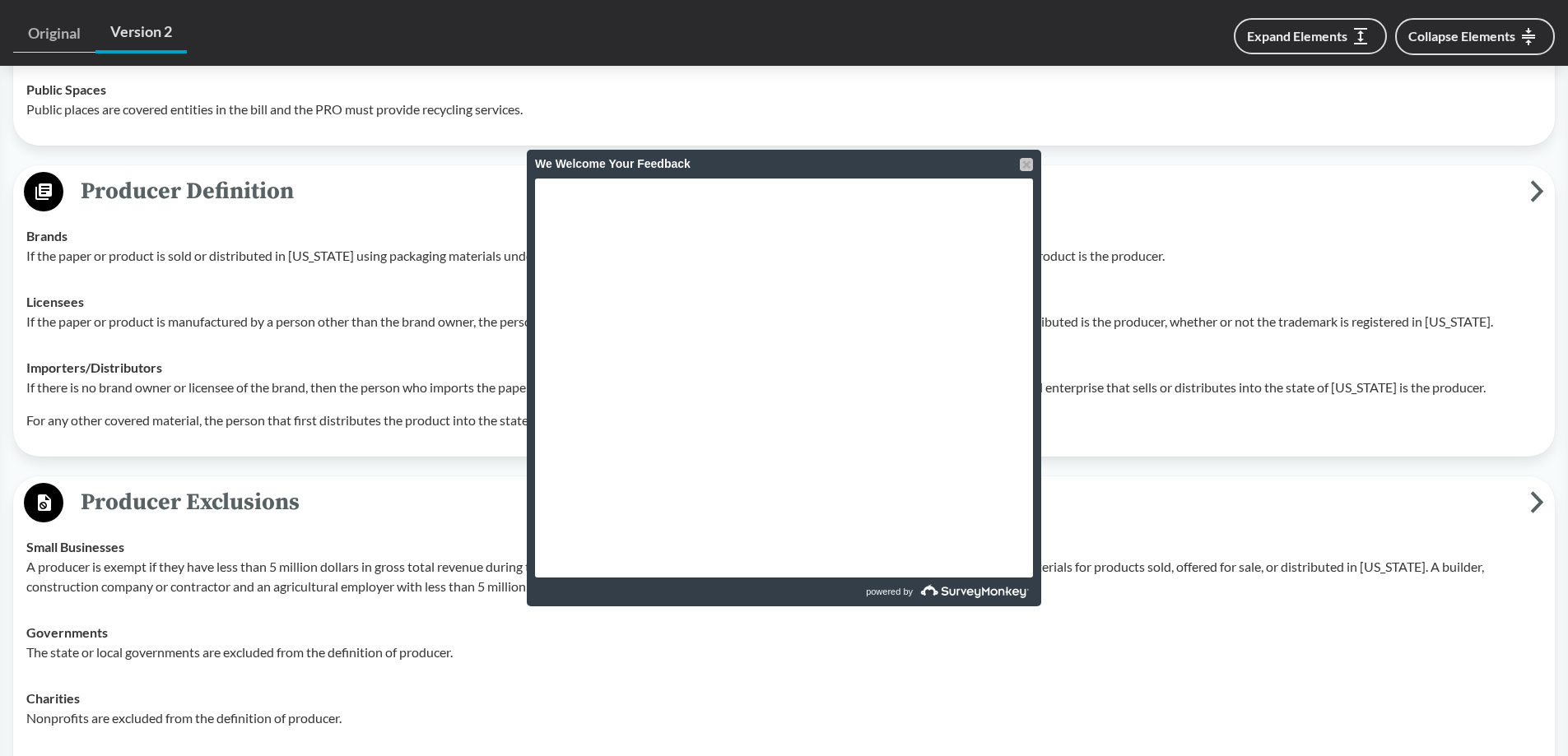
click at [1020, 163] on div at bounding box center [1026, 164] width 13 height 13
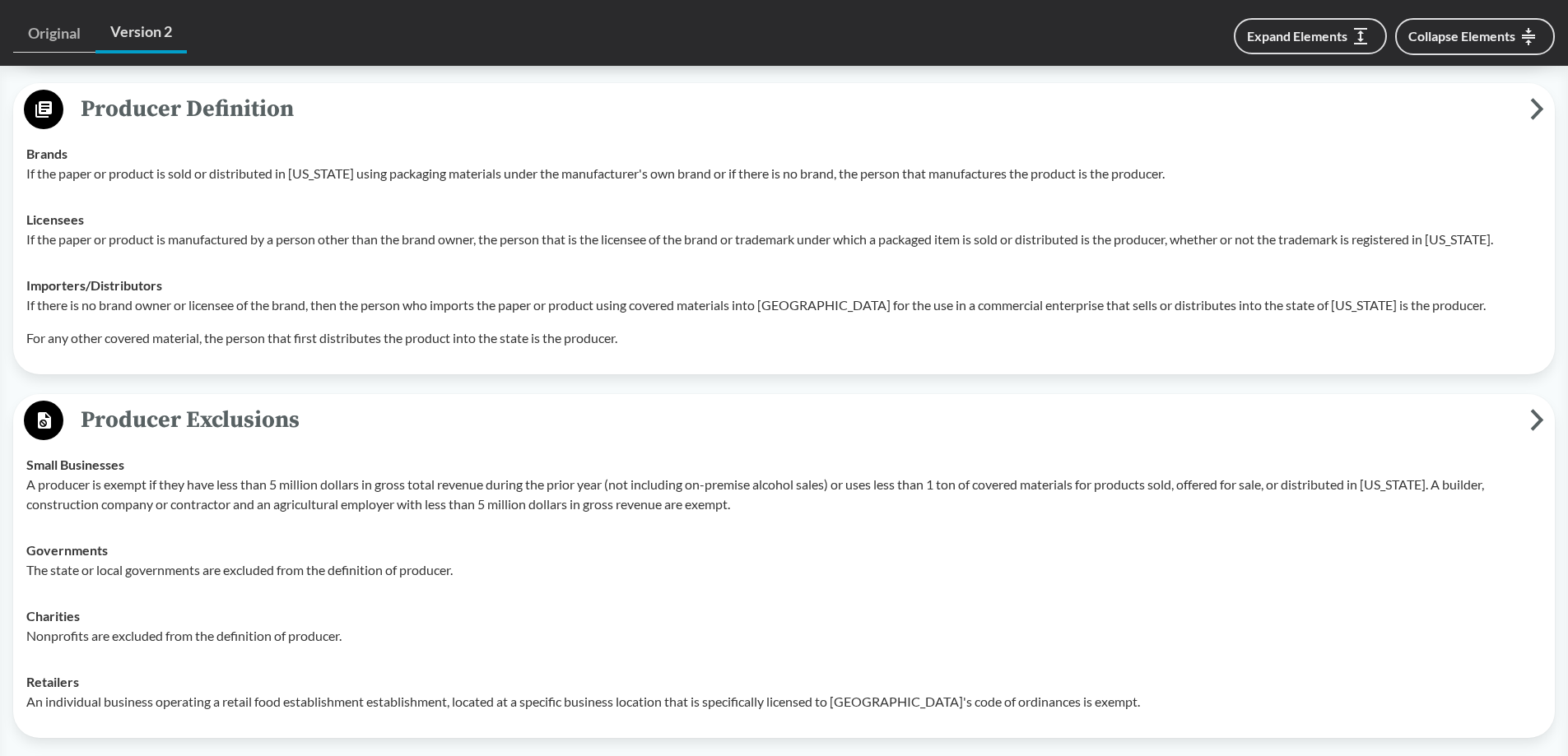
scroll to position [1728, 0]
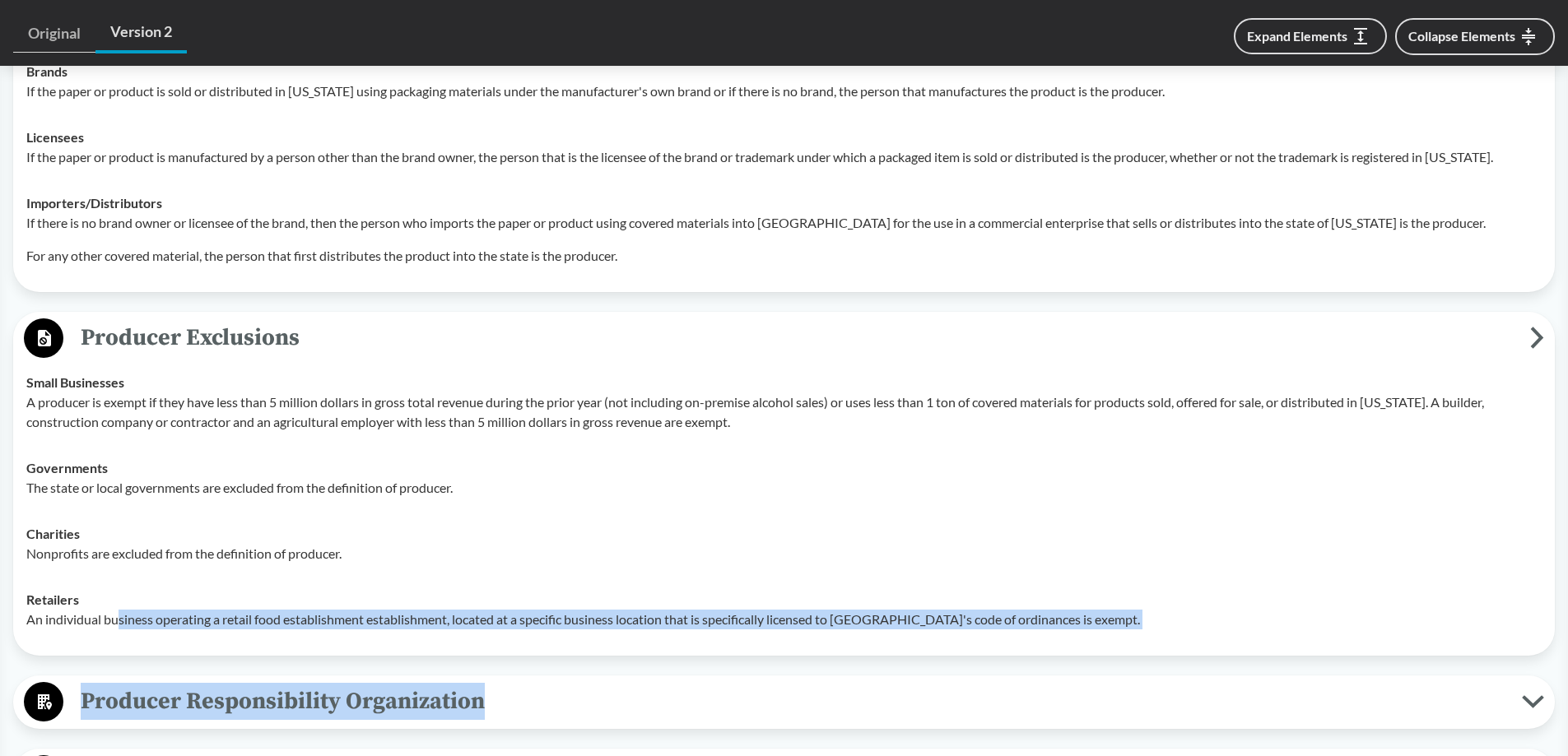
drag, startPoint x: 118, startPoint y: 626, endPoint x: 933, endPoint y: 663, distance: 815.8
click at [1189, 662] on div "Covered Products All Packaging Types Packaging means any material that is inten…" at bounding box center [784, 376] width 1542 height 2608
click at [156, 618] on p "An individual business operating a retail food establishment establishment, loc…" at bounding box center [784, 620] width 1516 height 20
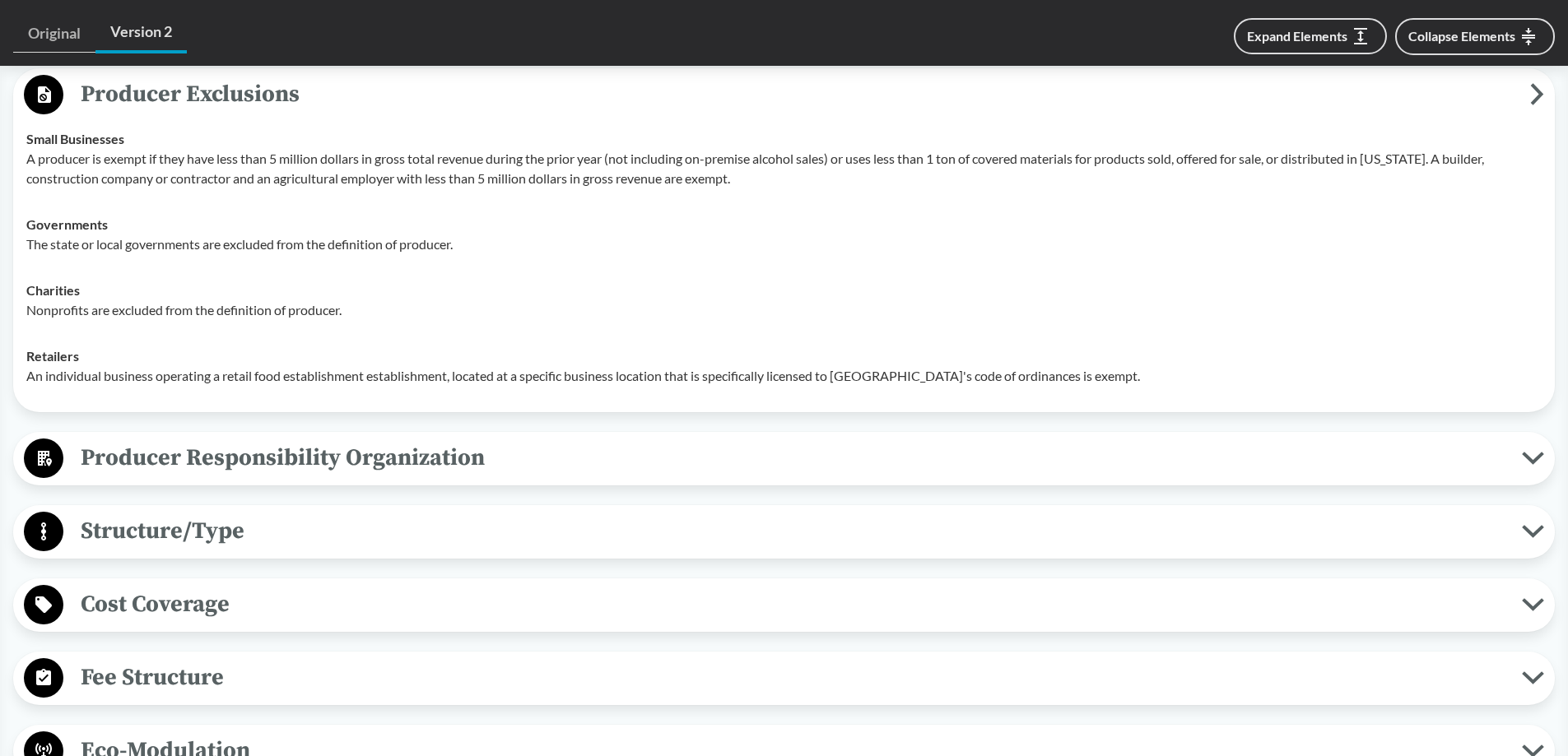
scroll to position [1974, 0]
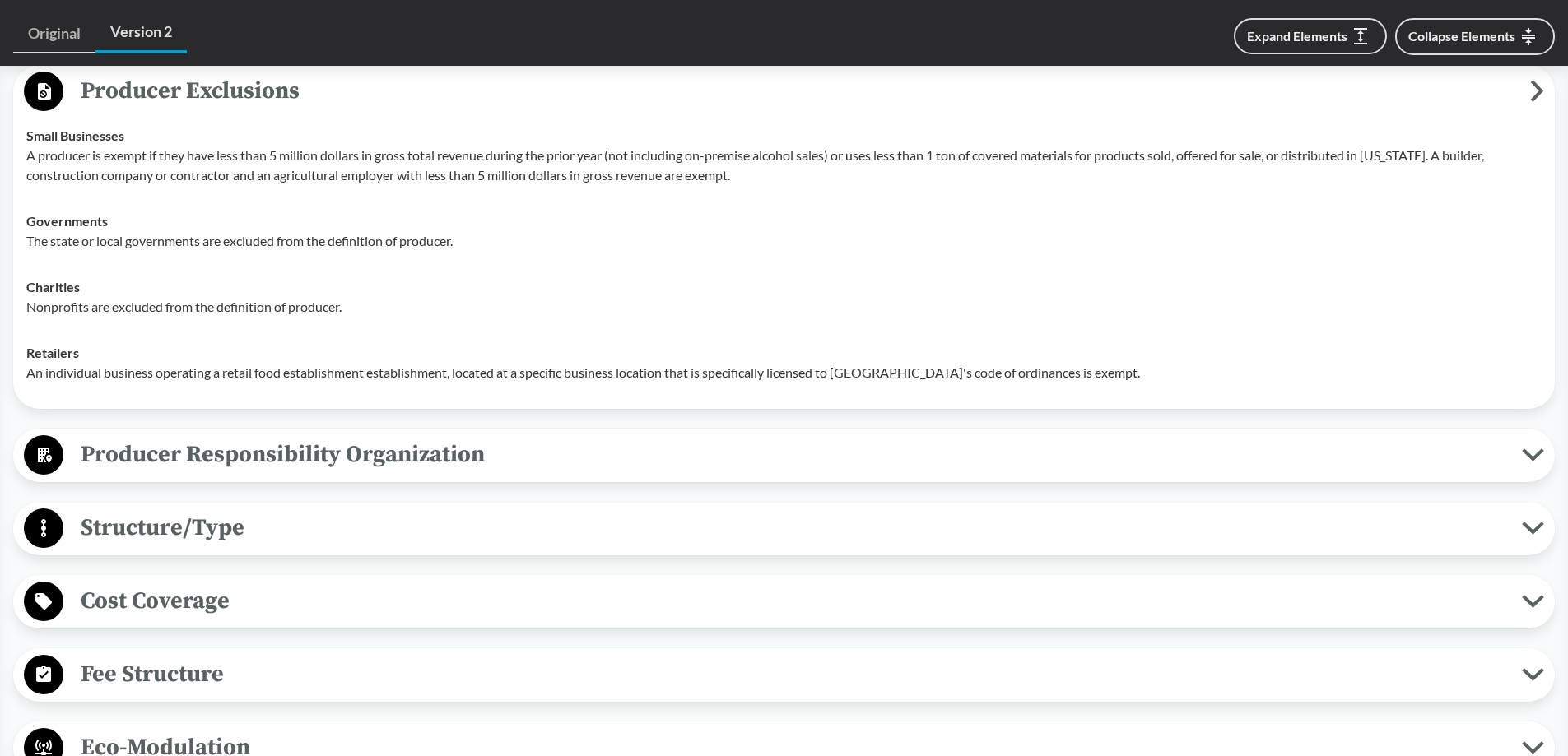
click at [525, 472] on span "Producer Responsibility Organization" at bounding box center [792, 454] width 1459 height 37
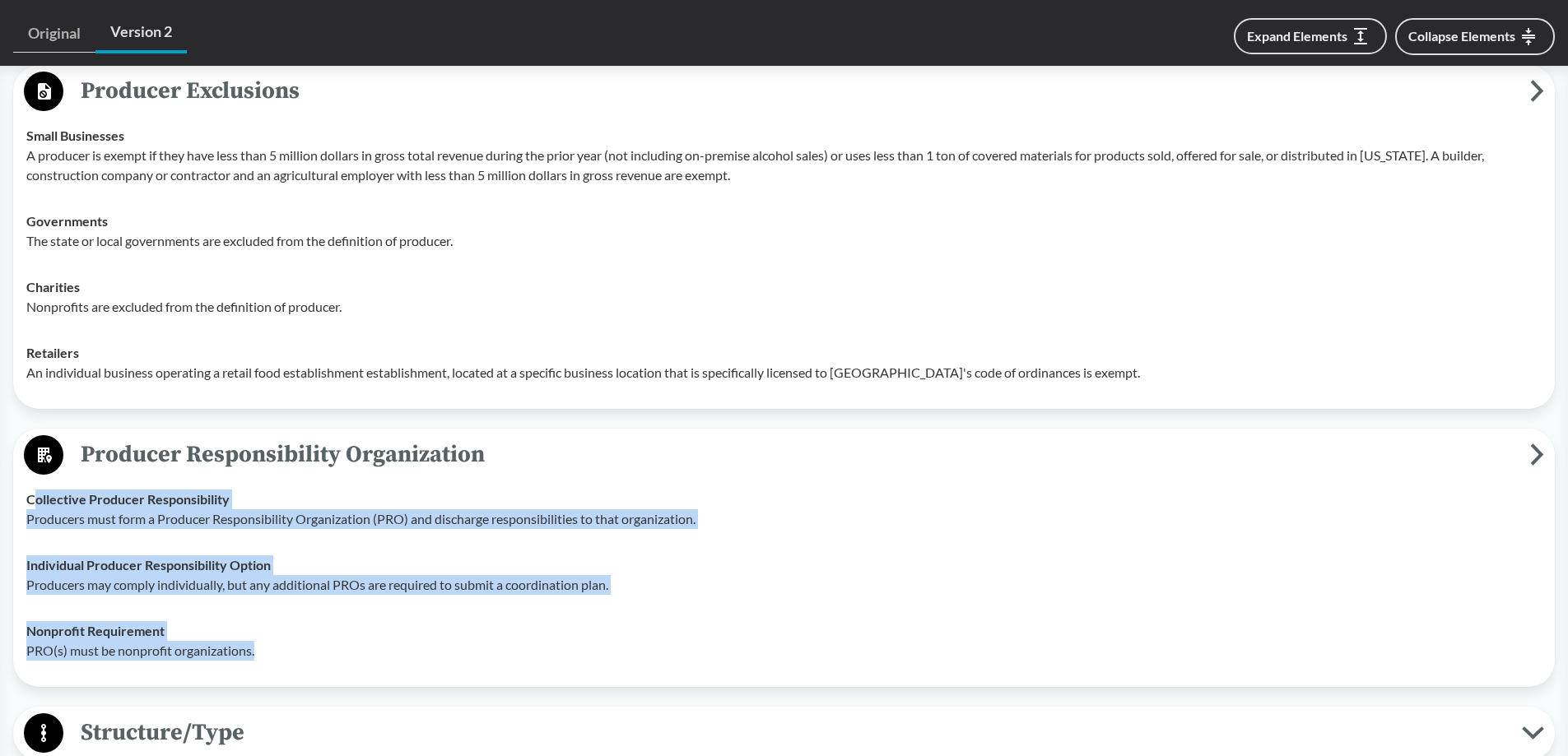
drag, startPoint x: 38, startPoint y: 506, endPoint x: 675, endPoint y: 646, distance: 652.2
click at [684, 650] on tbody "Collective Producer Responsibility Producers must form a Producer Responsibilit…" at bounding box center [784, 574] width 1530 height 197
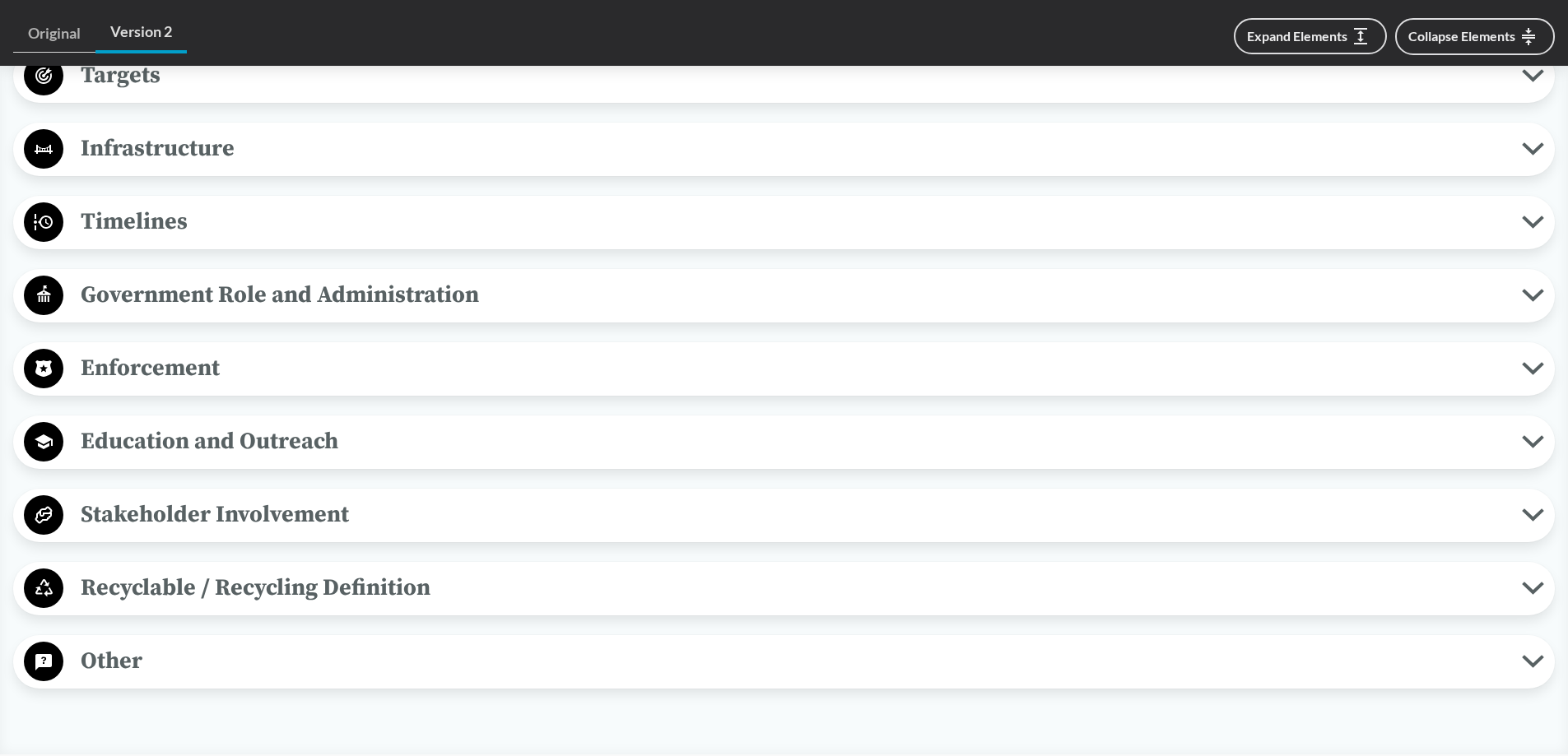
scroll to position [3044, 0]
